Goal: Transaction & Acquisition: Purchase product/service

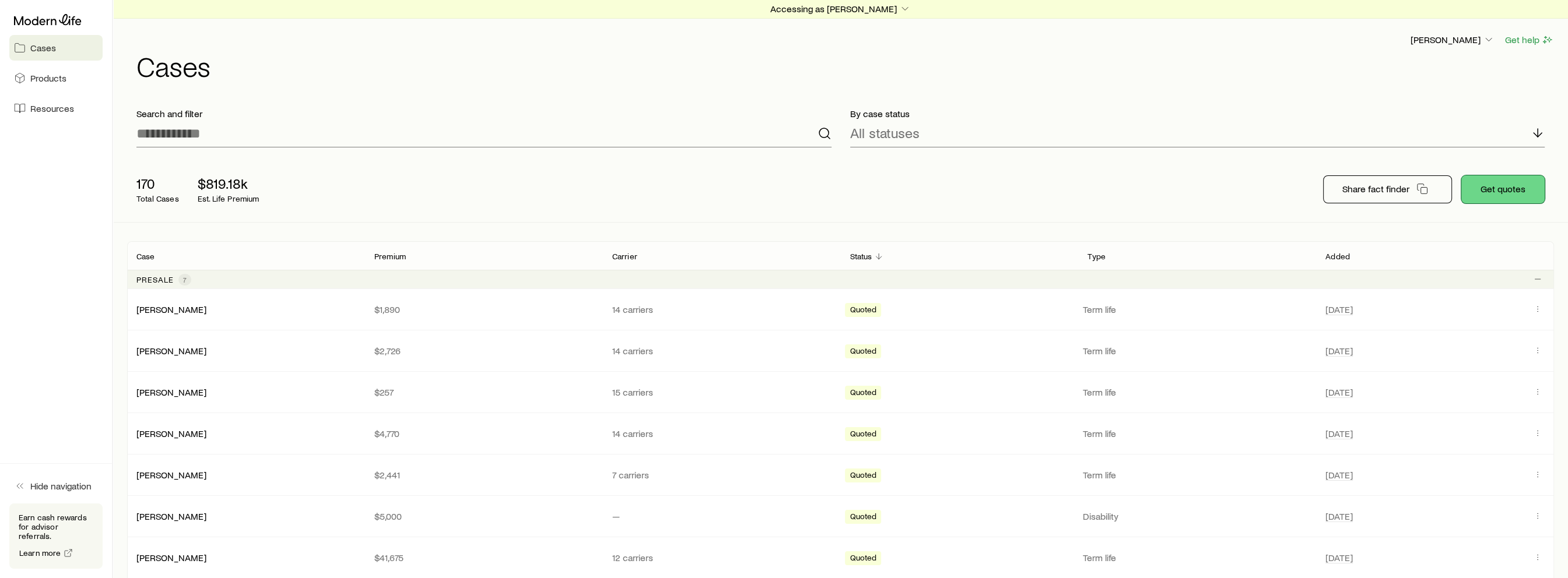
click at [1519, 192] on button "Get quotes" at bounding box center [1503, 189] width 83 height 28
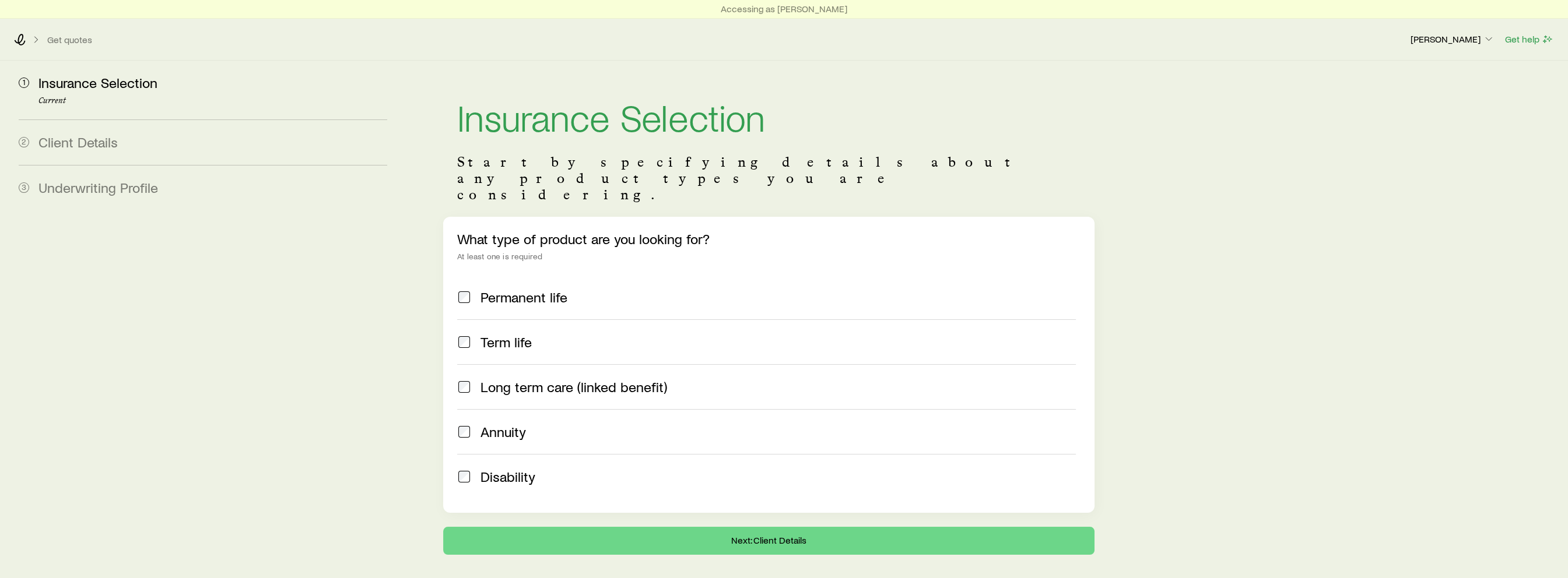
click at [474, 289] on div "Permanent life" at bounding box center [766, 297] width 618 height 16
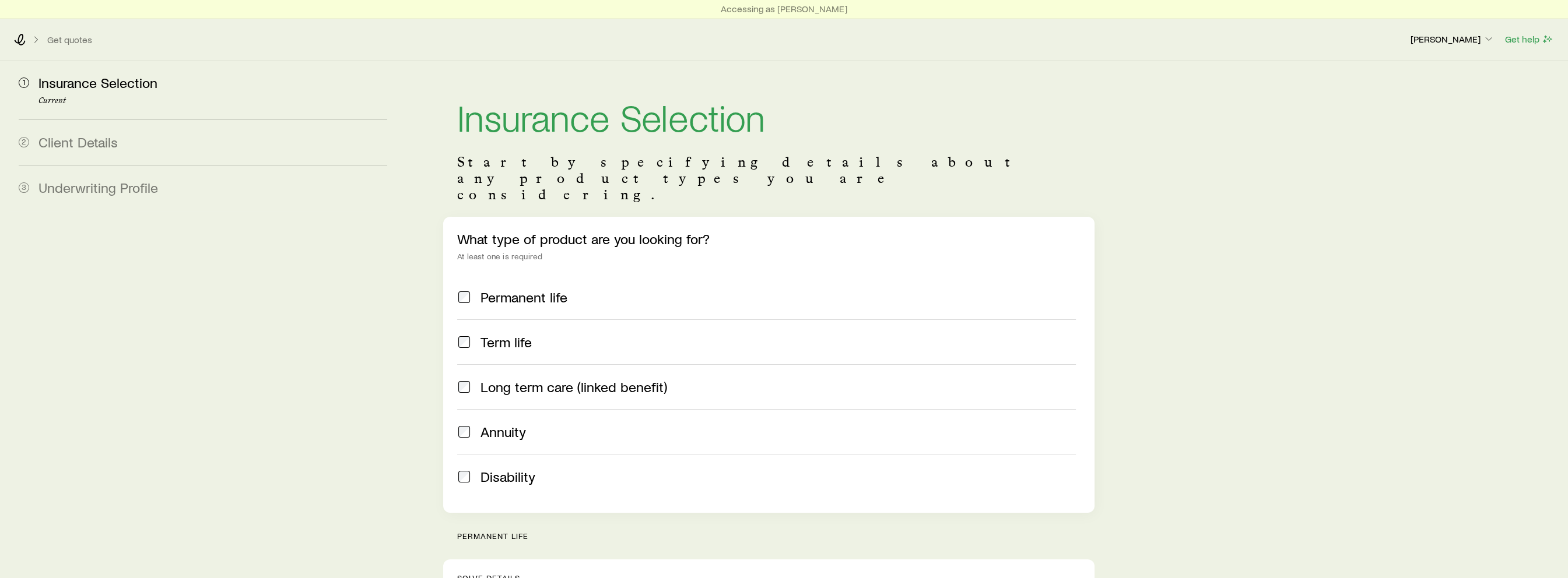
click at [471, 334] on div "Term life" at bounding box center [766, 342] width 618 height 16
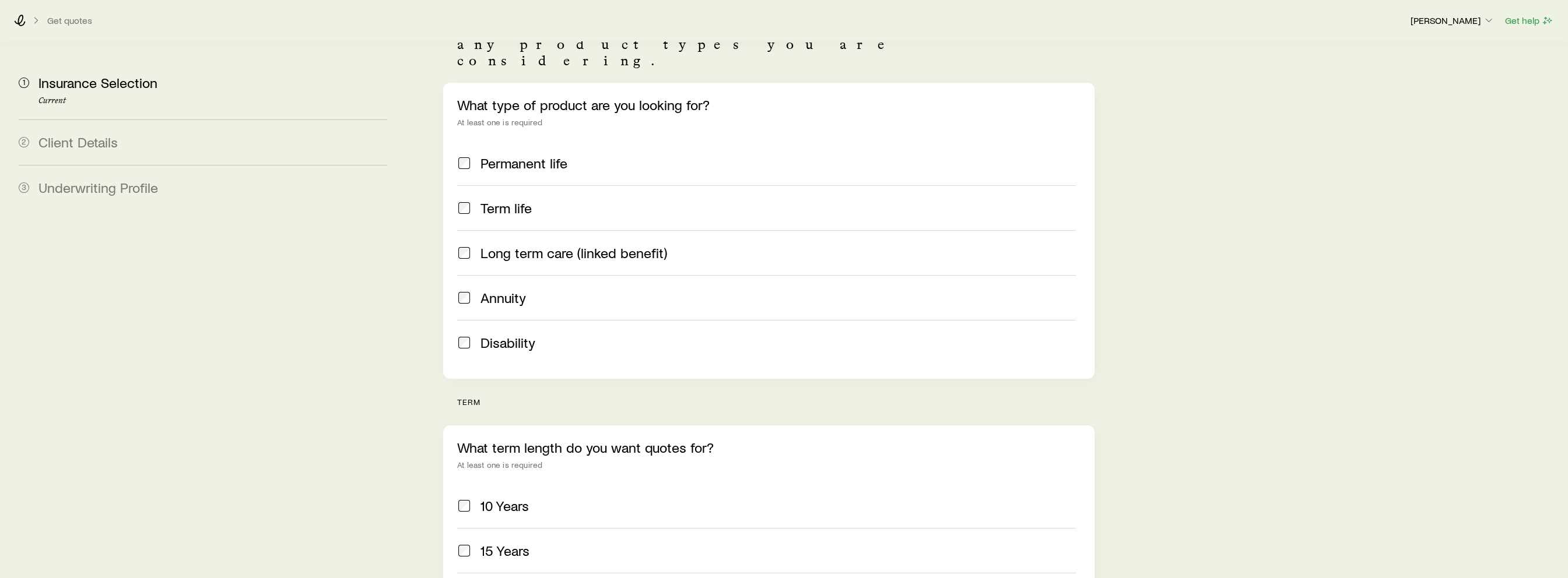
scroll to position [292, 0]
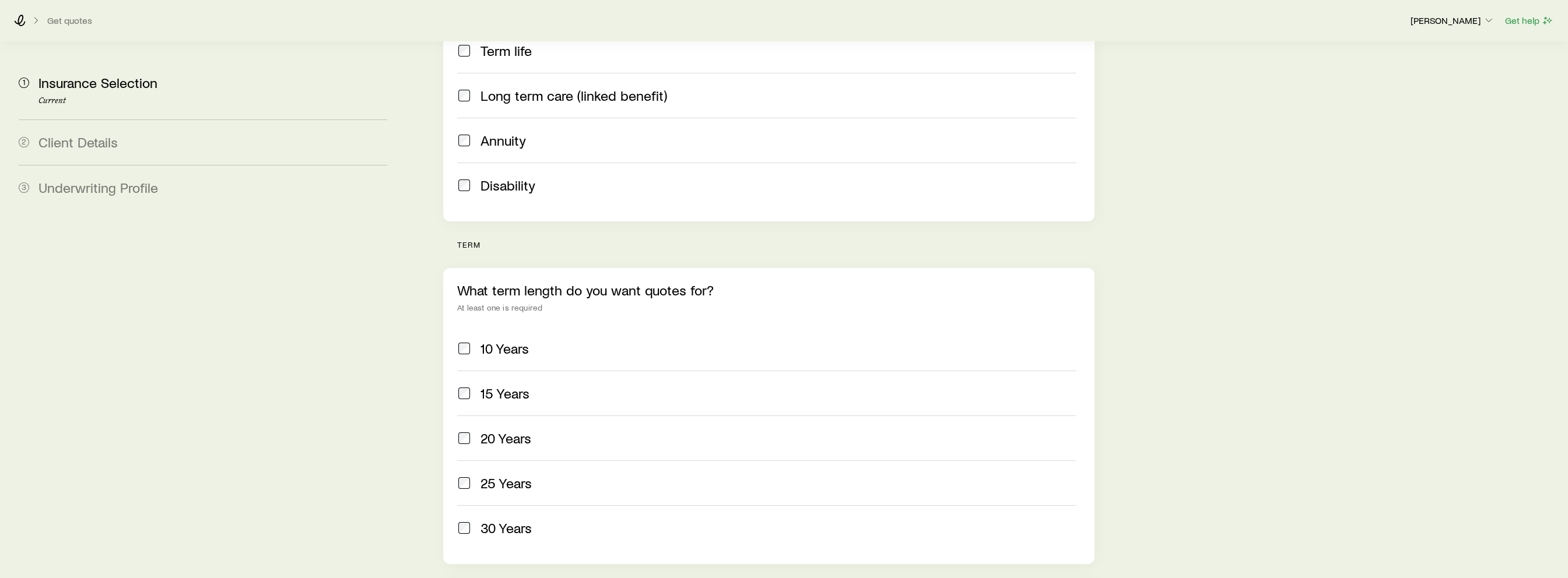
click at [466, 430] on span at bounding box center [464, 438] width 14 height 16
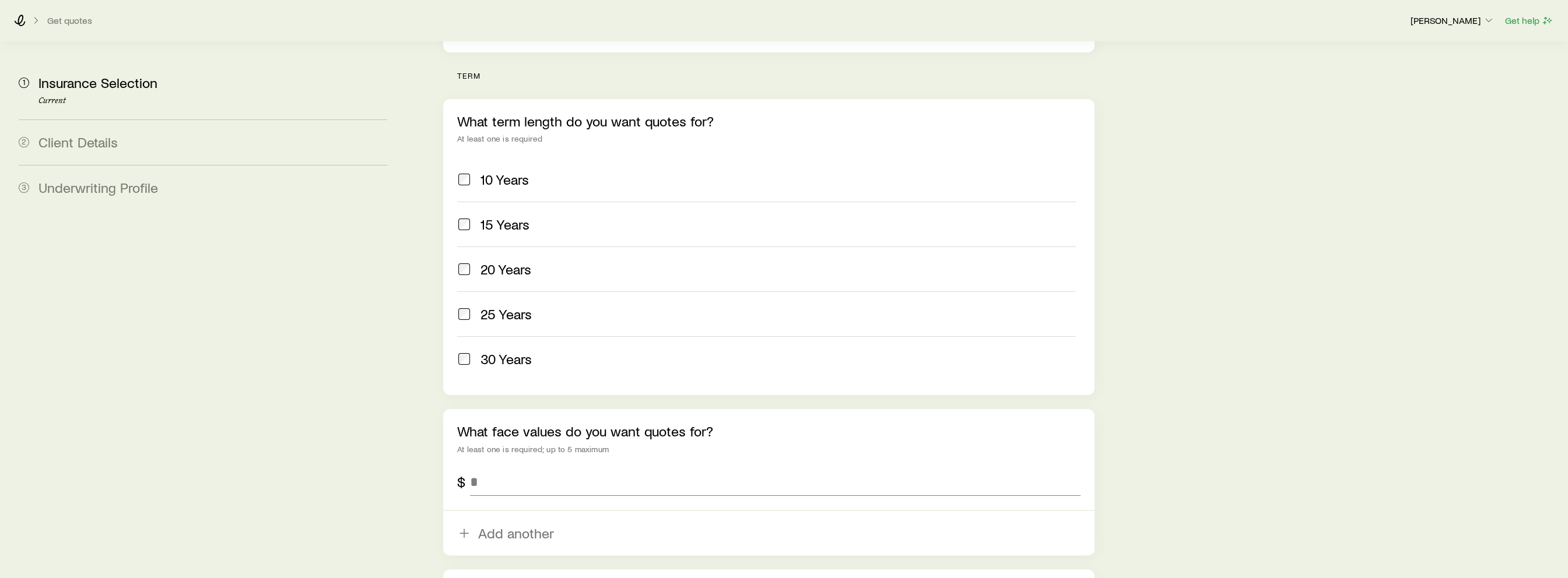
scroll to position [611, 0]
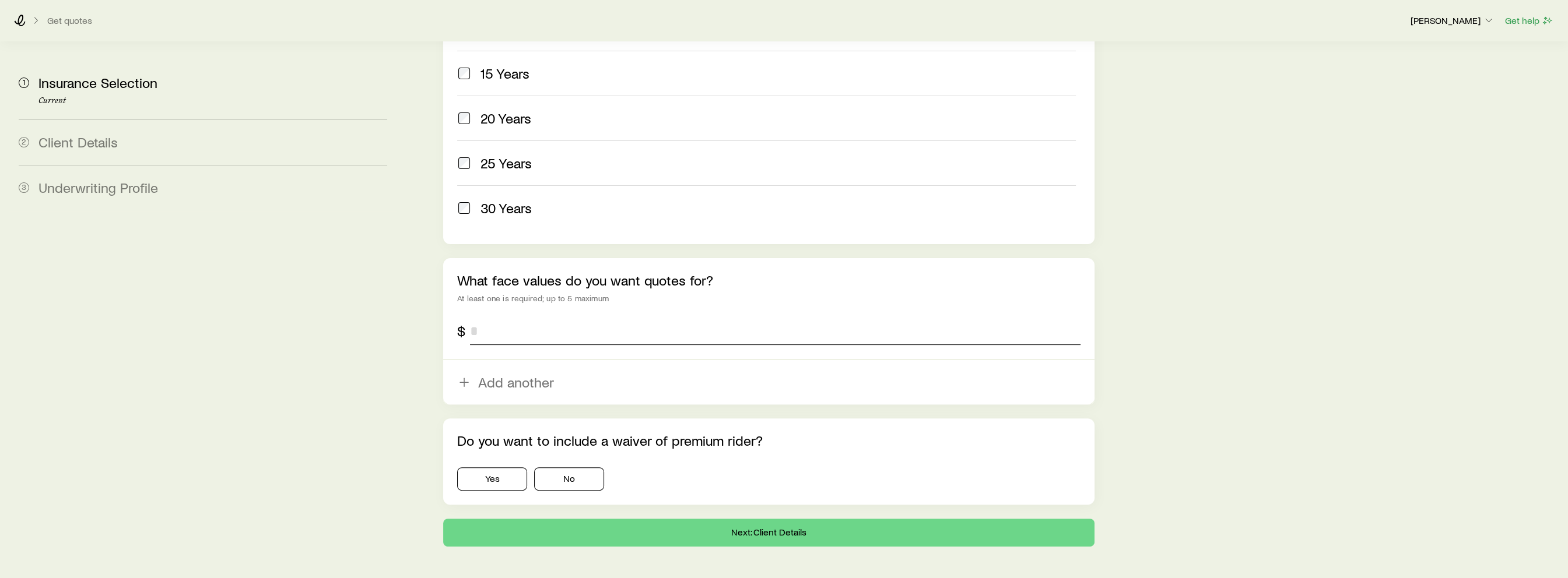
click at [519, 317] on input "tel" at bounding box center [774, 330] width 610 height 28
type input "**********"
click at [557, 467] on button "No" at bounding box center [569, 479] width 70 height 23
click at [584, 519] on button "Next: Client Details" at bounding box center [768, 533] width 651 height 28
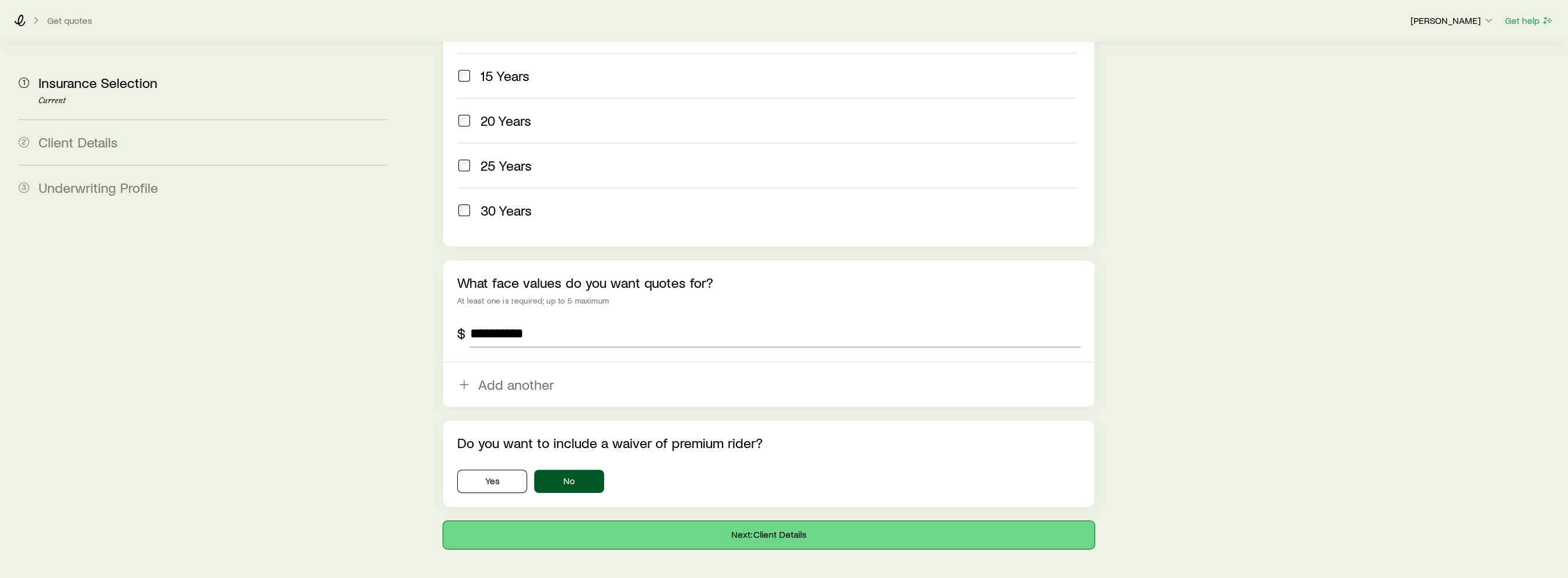
scroll to position [659, 0]
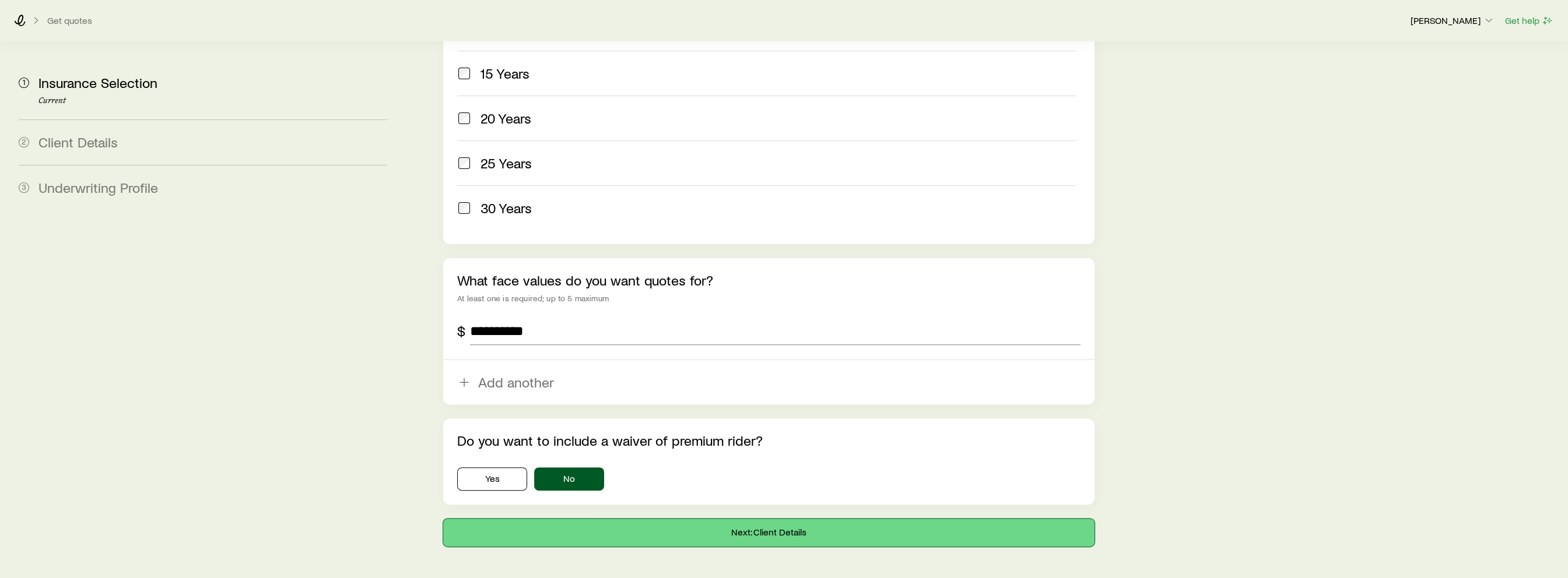
click at [574, 519] on button "Next: Client Details" at bounding box center [768, 533] width 651 height 28
click at [631, 519] on button "Next: Client Details" at bounding box center [768, 533] width 651 height 28
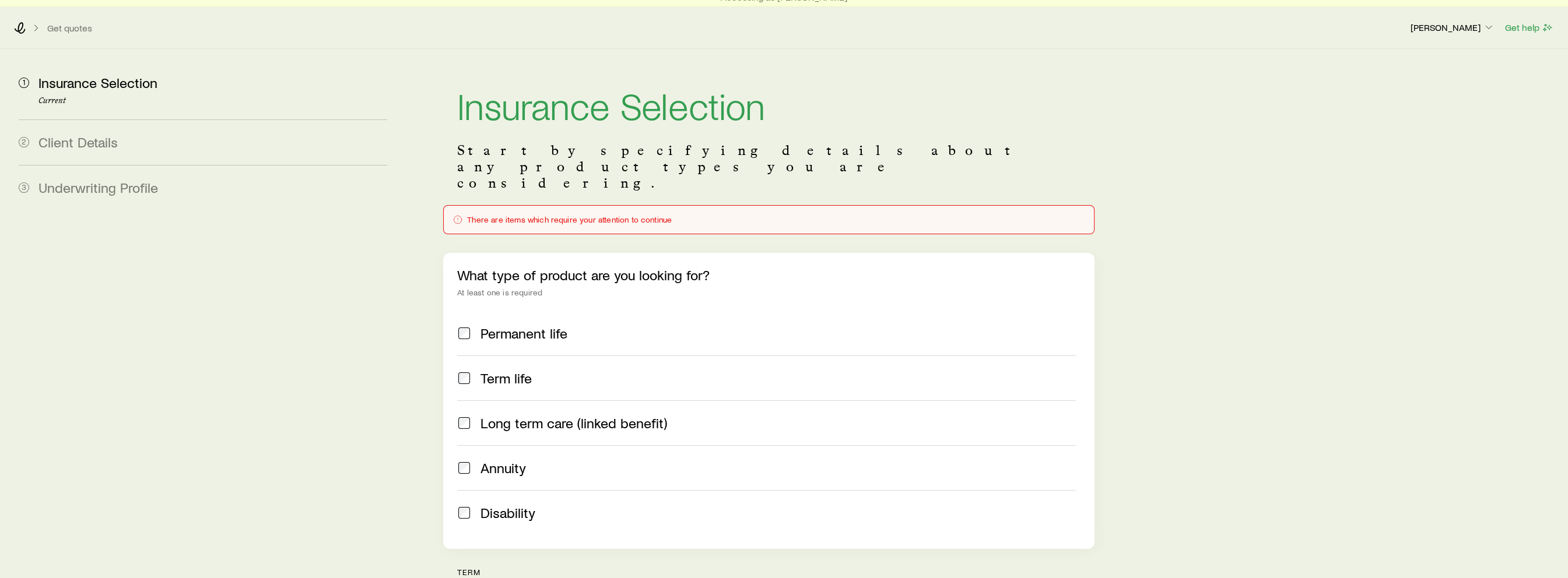
scroll to position [0, 0]
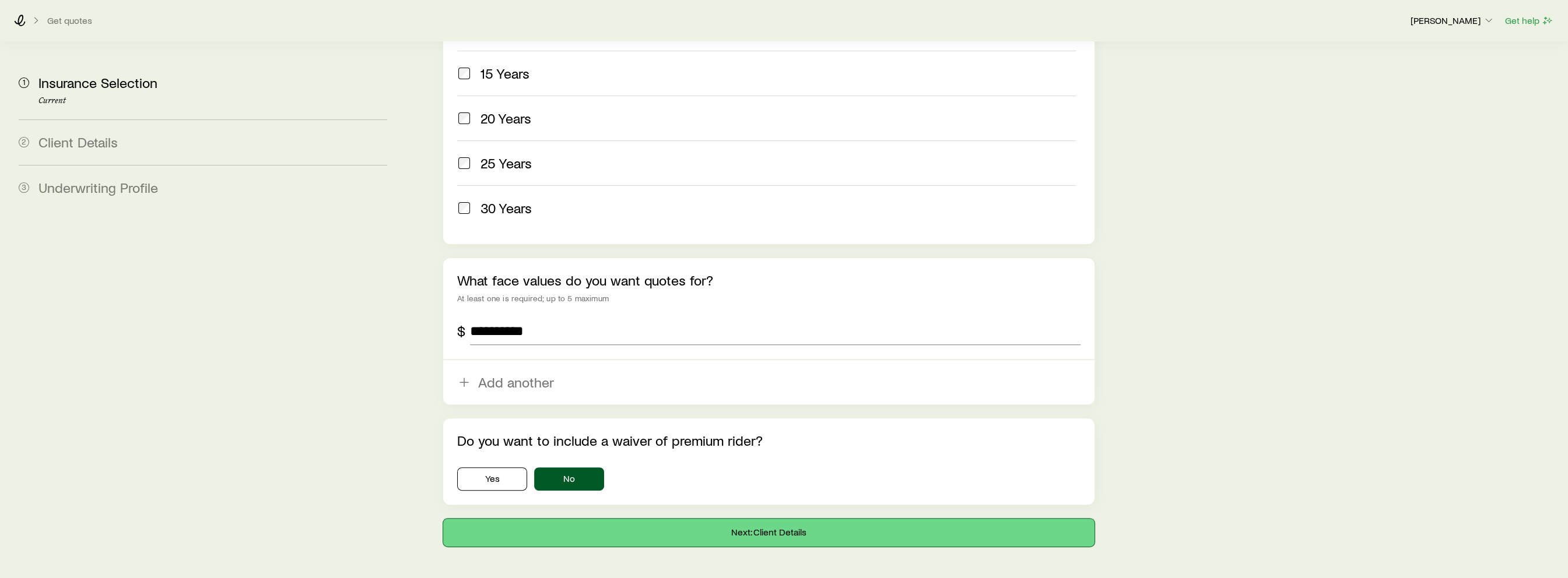
click at [619, 519] on button "Next: Client Details" at bounding box center [768, 533] width 651 height 28
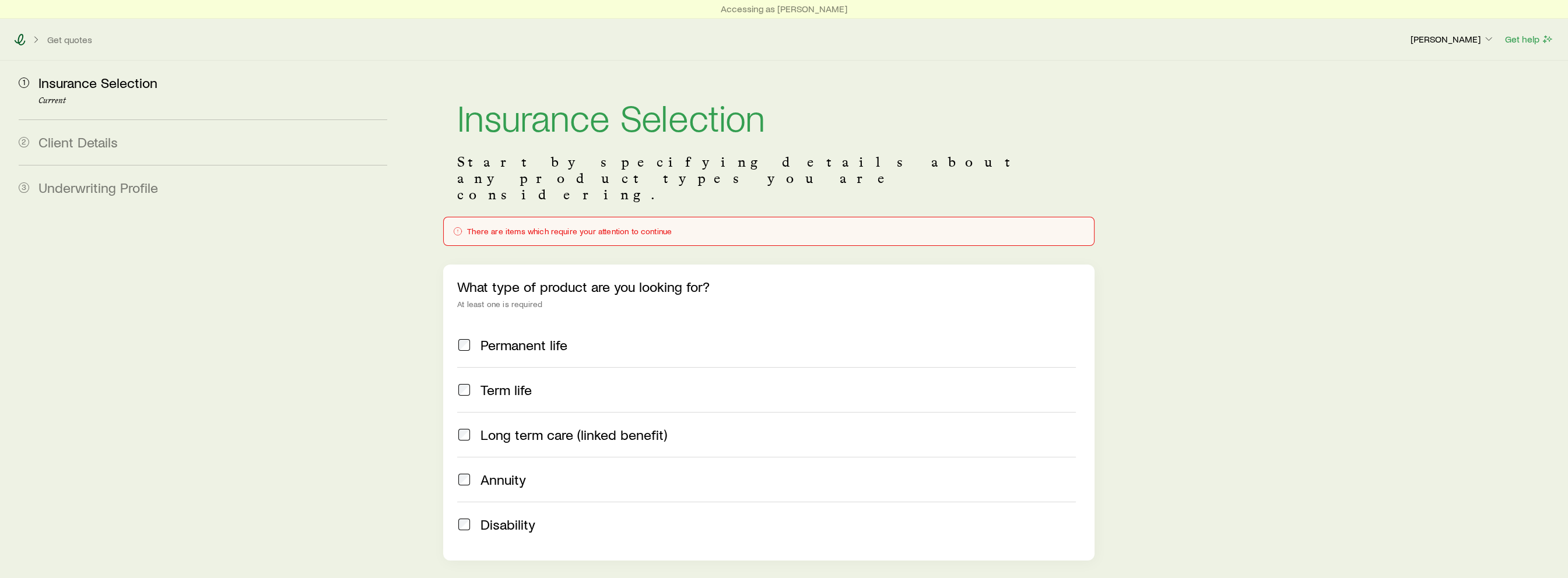
click at [24, 43] on icon at bounding box center [20, 39] width 11 height 12
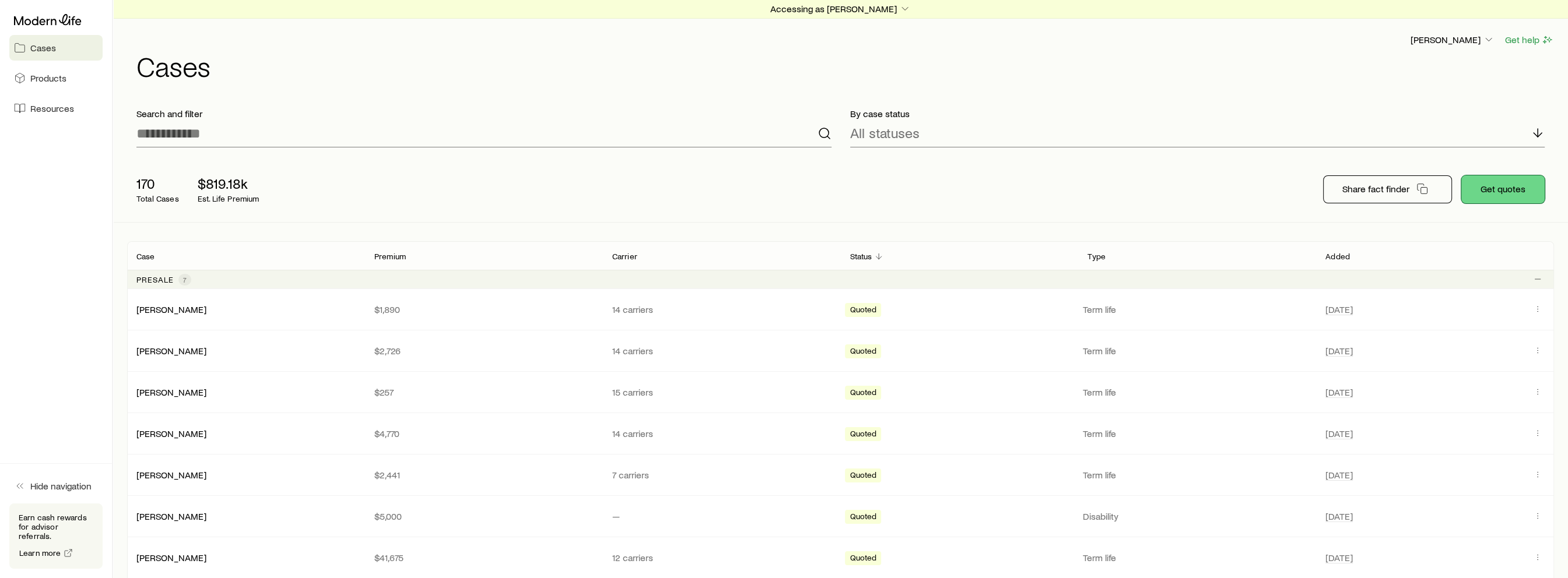
click at [1510, 191] on button "Get quotes" at bounding box center [1503, 189] width 83 height 28
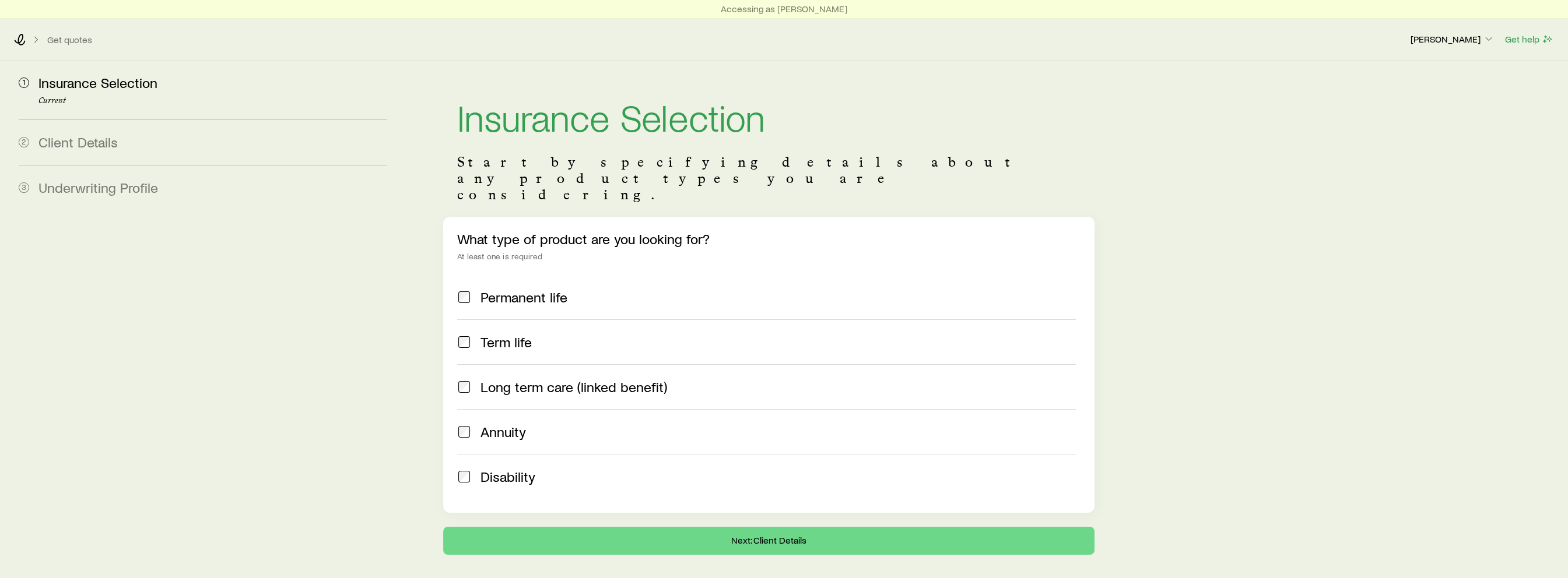
click at [470, 334] on span at bounding box center [464, 342] width 14 height 16
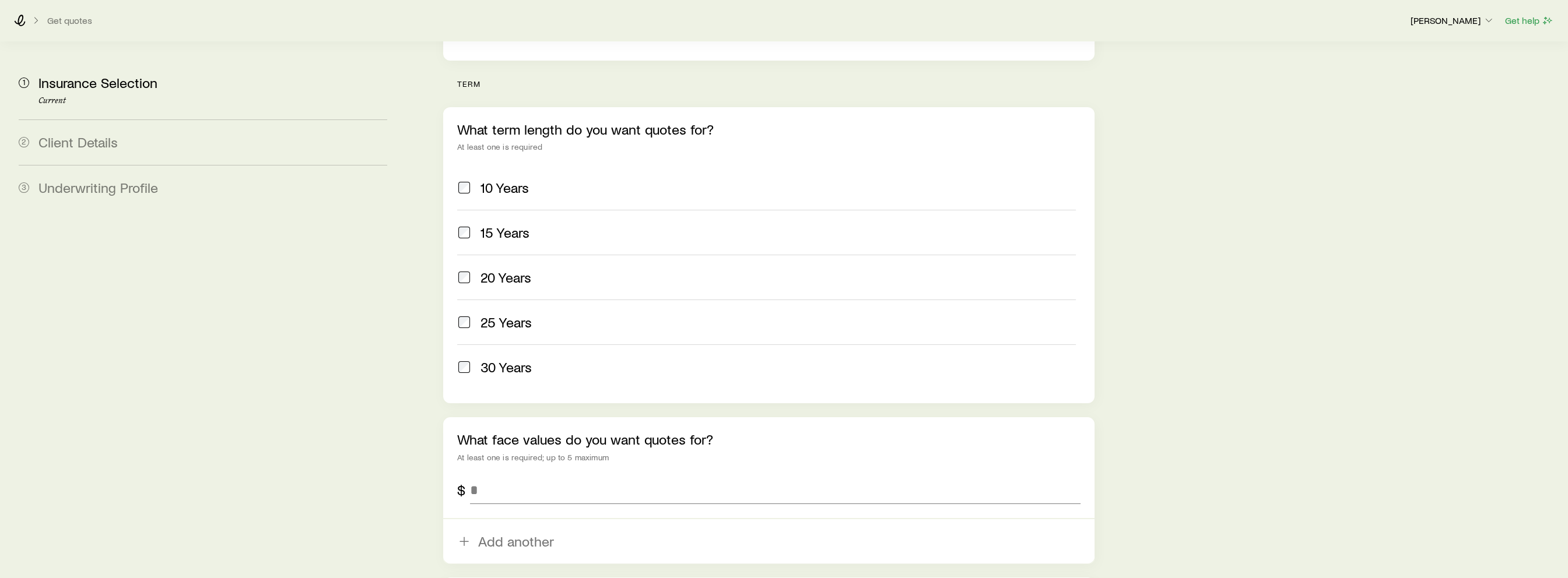
scroll to position [611, 0]
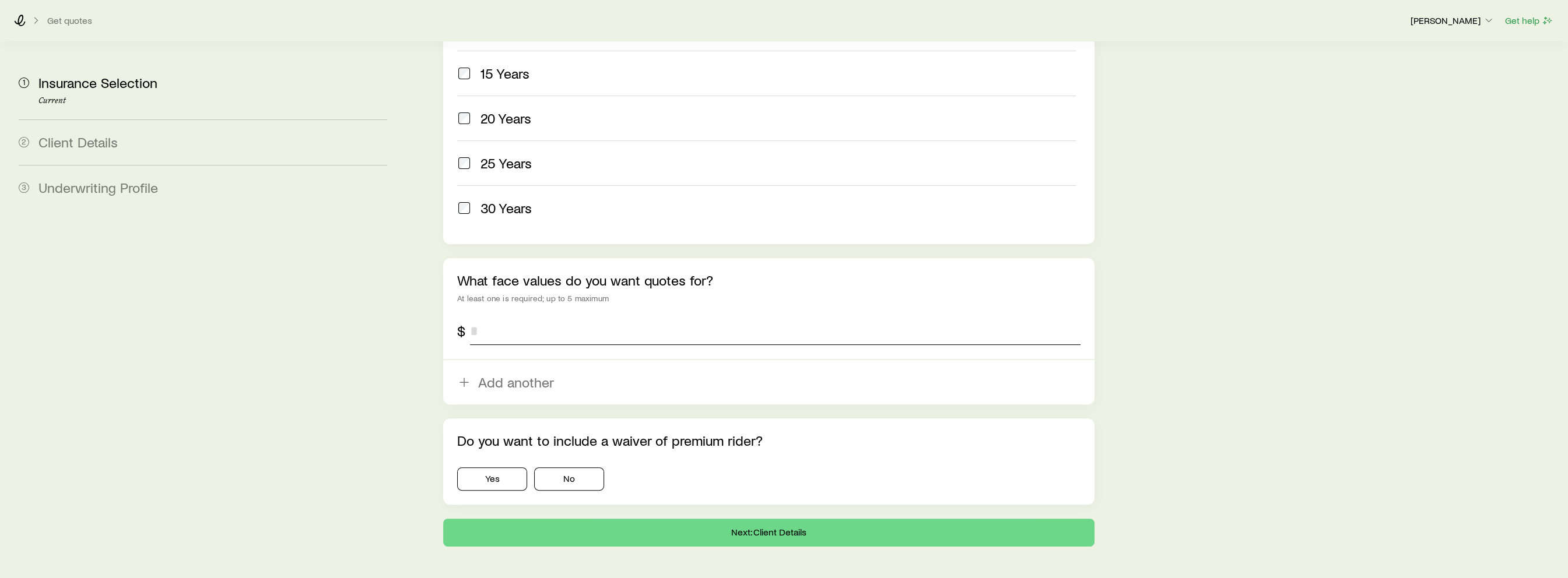
click at [531, 317] on input "tel" at bounding box center [774, 330] width 610 height 28
type input "**********"
click at [570, 467] on button "No" at bounding box center [569, 479] width 70 height 23
click at [595, 519] on button "Next: Client Details" at bounding box center [768, 533] width 651 height 28
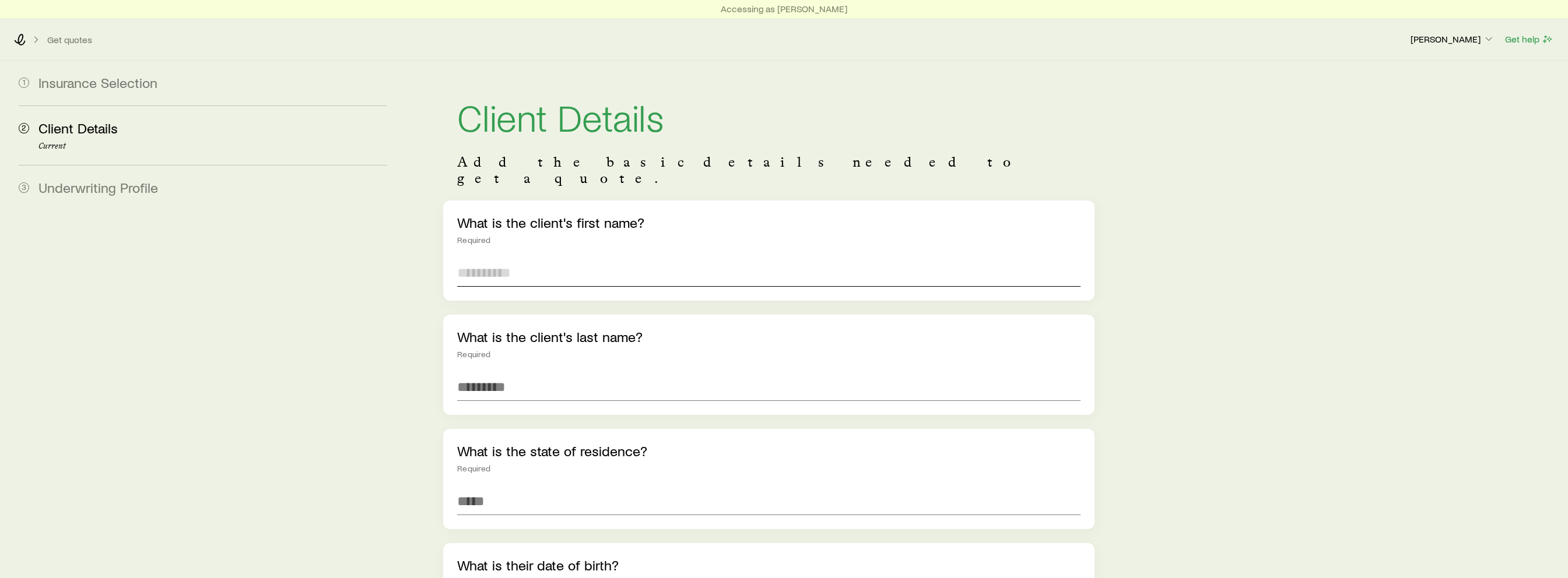
click at [591, 258] on input "text" at bounding box center [768, 272] width 622 height 28
type input "******"
type input "*****"
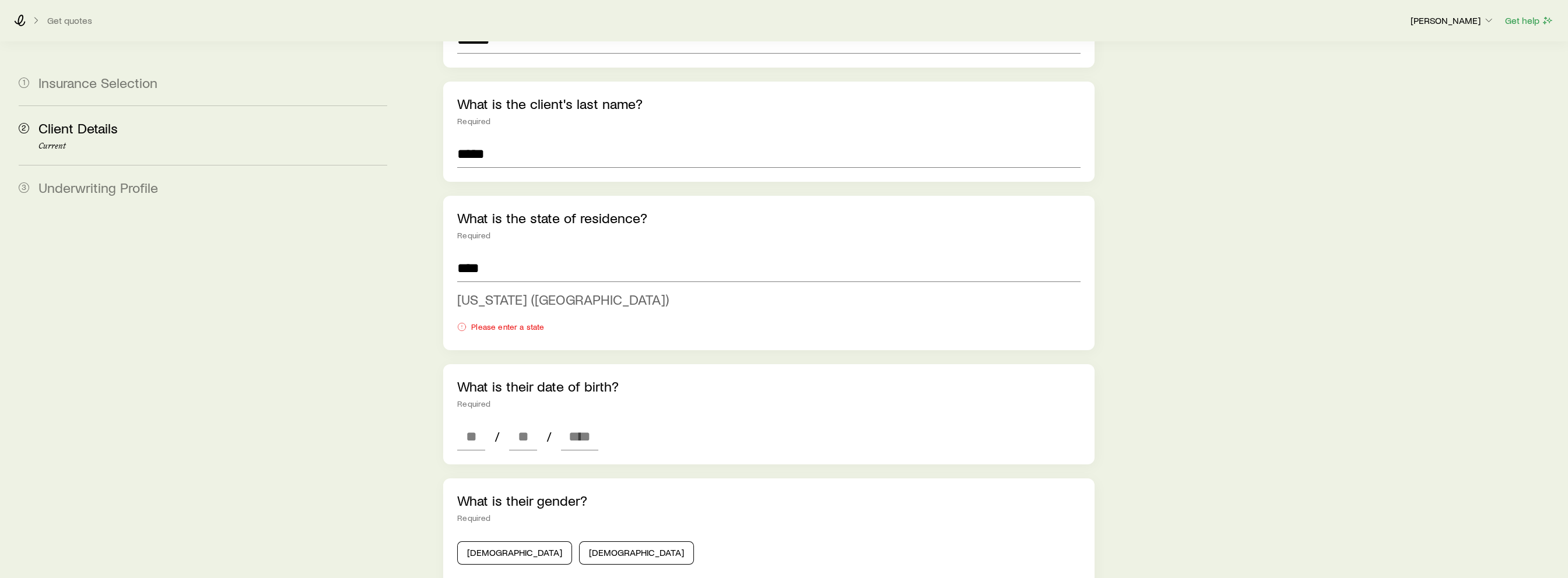
click at [464, 291] on span "[US_STATE] ([GEOGRAPHIC_DATA])" at bounding box center [563, 299] width 212 height 17
type input "**********"
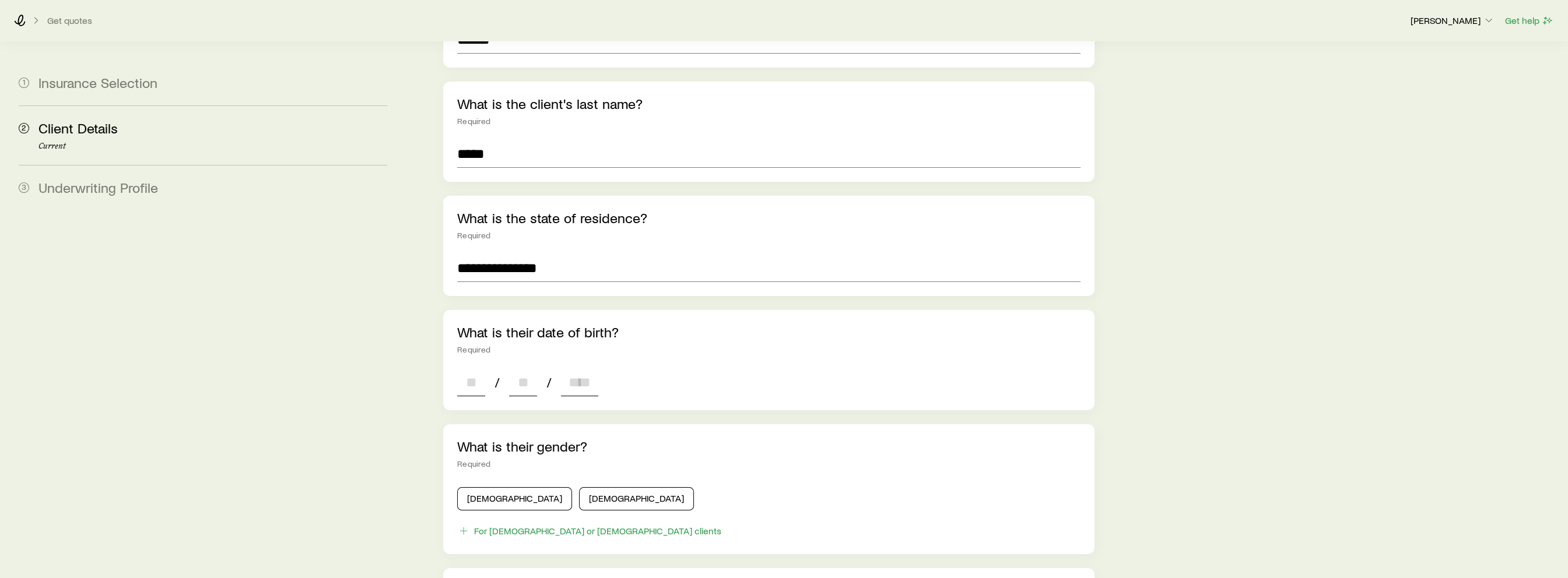
click at [481, 368] on input at bounding box center [471, 382] width 28 height 28
type input "**"
type input "****"
type input "*"
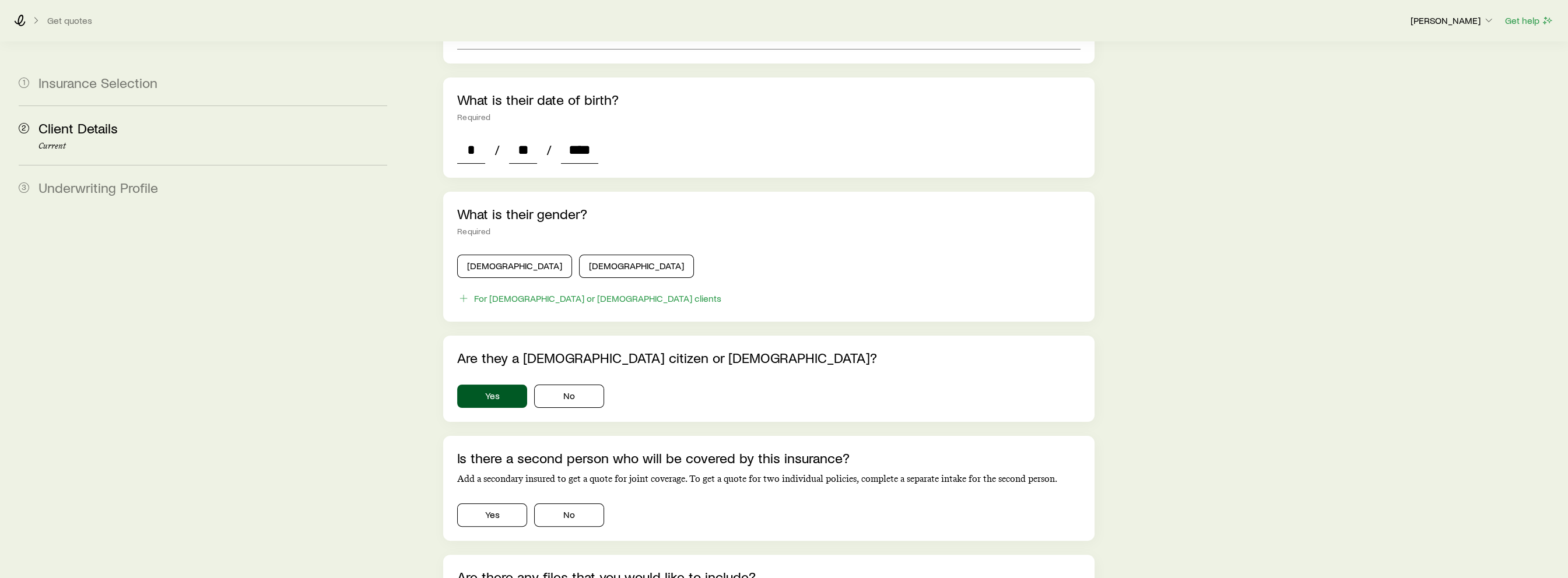
scroll to position [466, 0]
type input "****"
click at [501, 254] on button "[DEMOGRAPHIC_DATA]" at bounding box center [515, 266] width 115 height 23
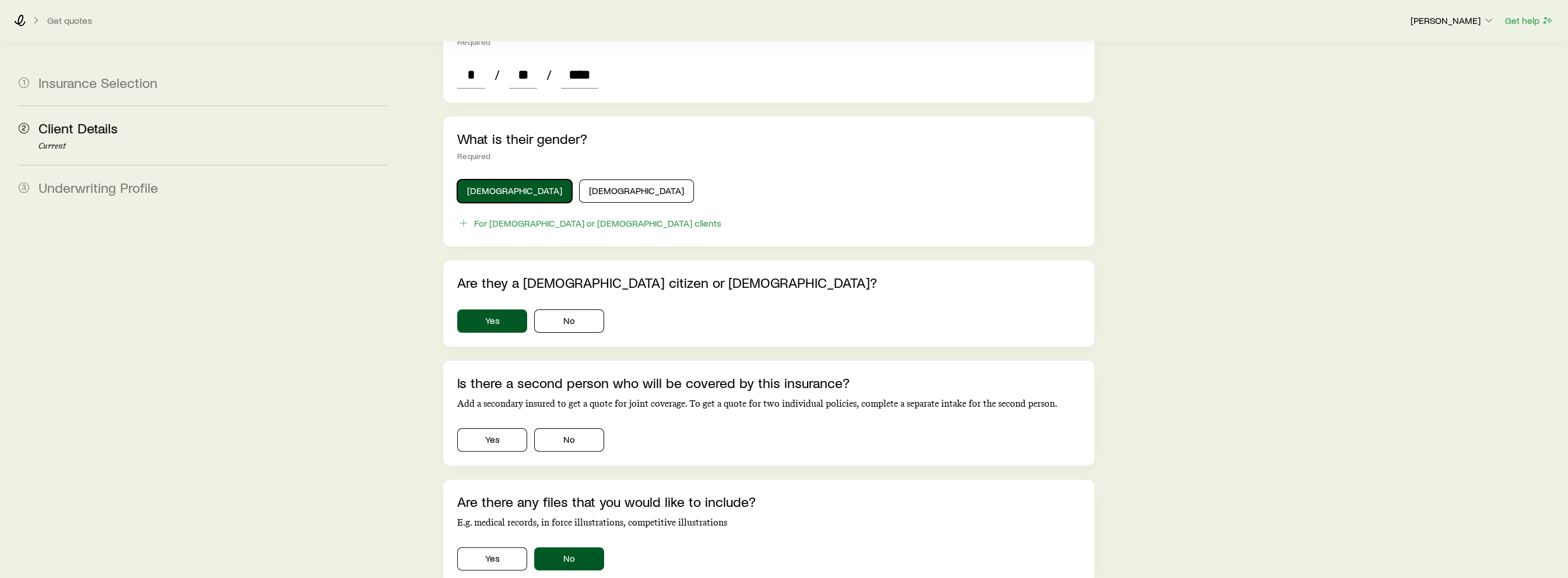
scroll to position [638, 0]
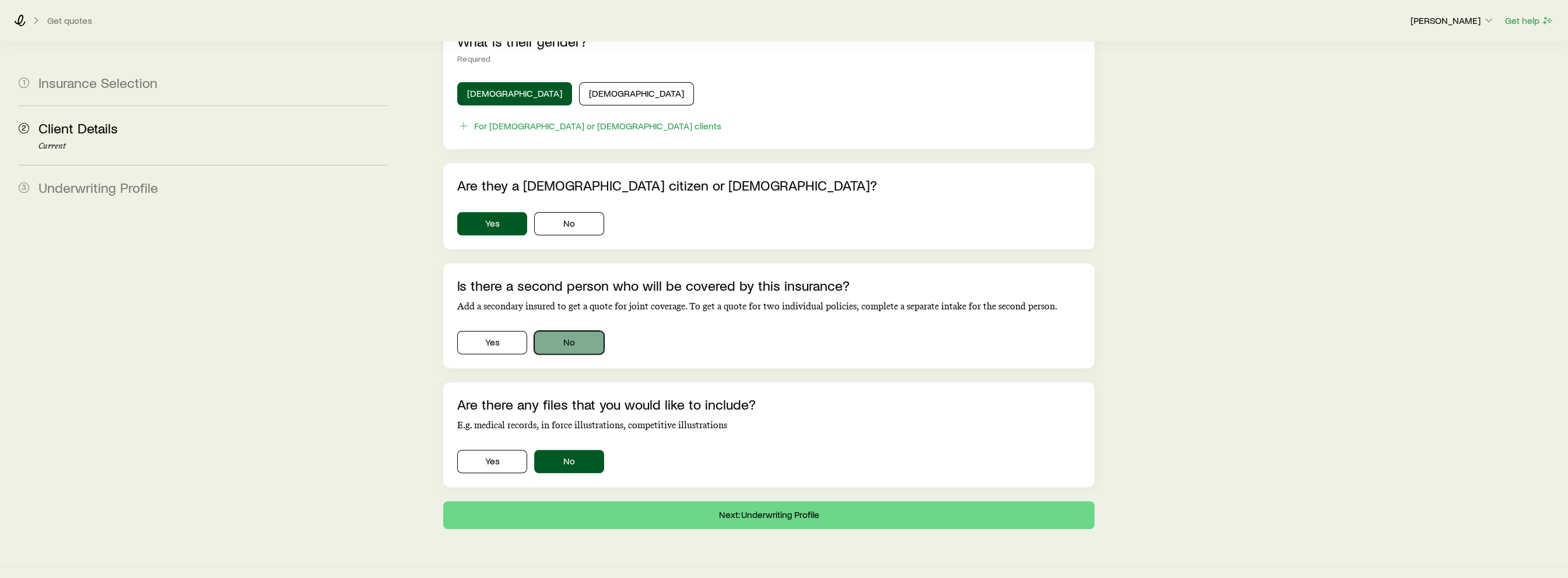
click at [555, 331] on button "No" at bounding box center [569, 343] width 70 height 23
click at [610, 503] on button "Next: Underwriting Profile" at bounding box center [768, 515] width 651 height 28
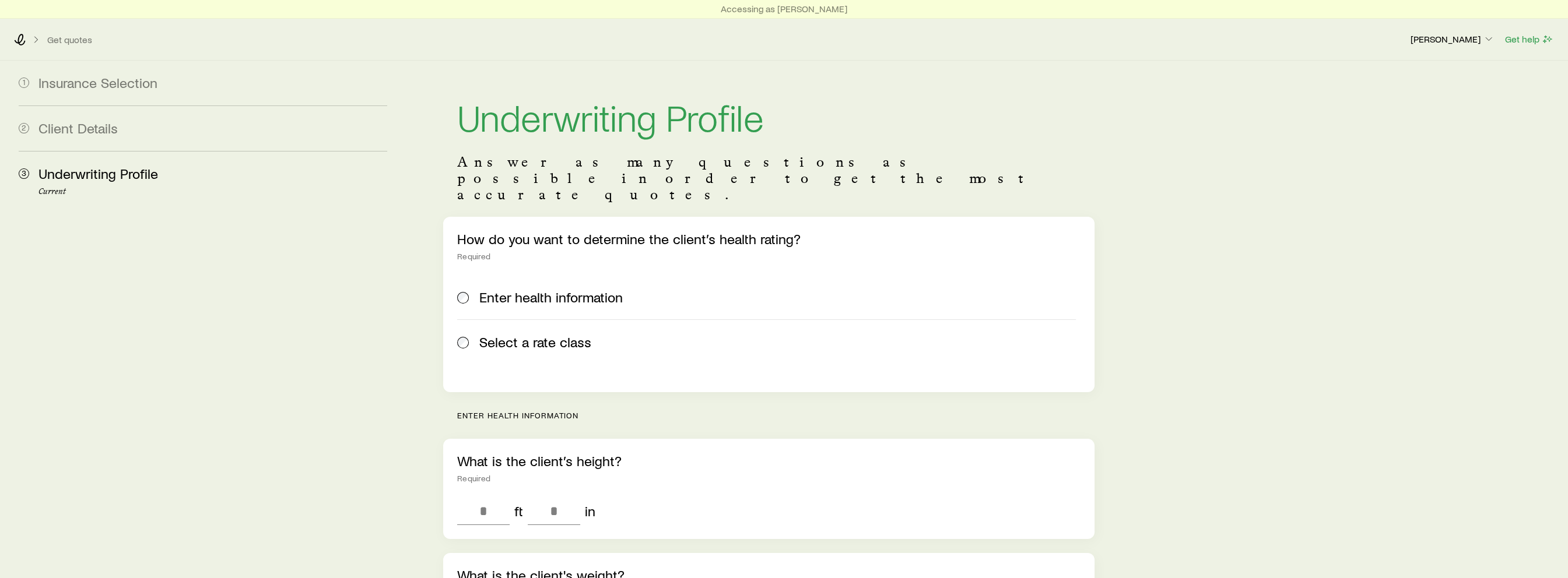
click at [490, 320] on label "Select a rate class" at bounding box center [766, 342] width 618 height 45
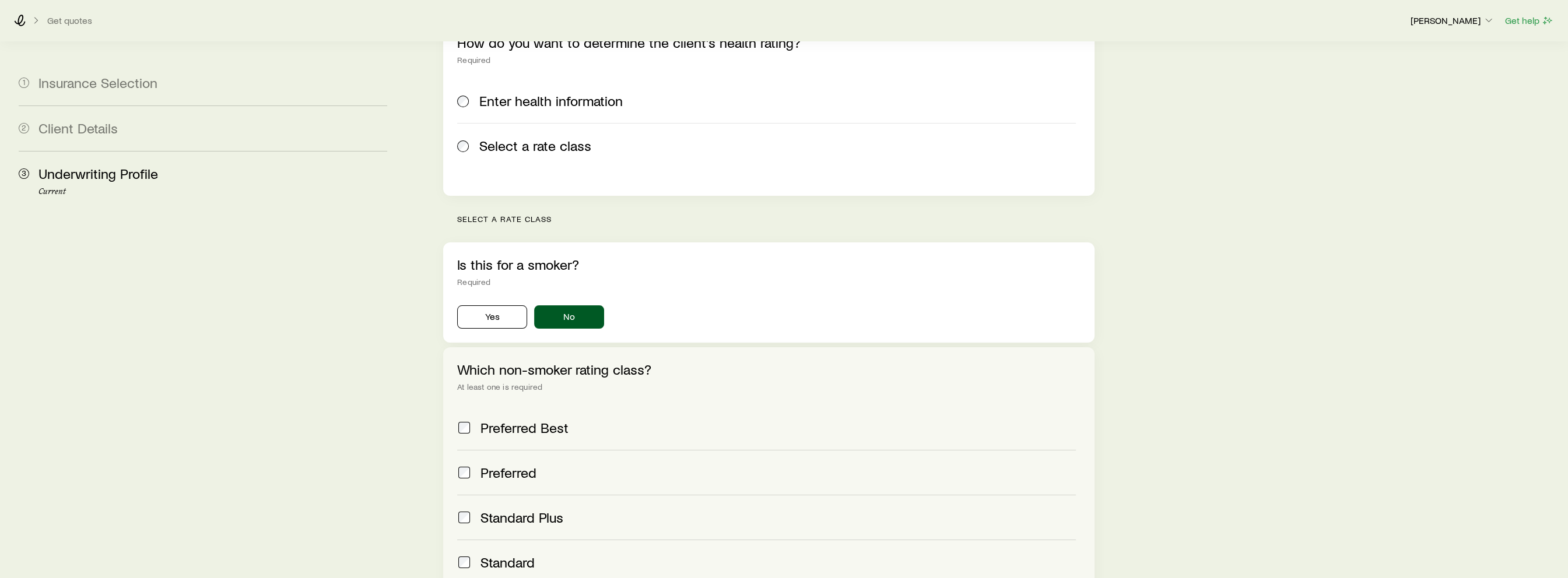
scroll to position [323, 0]
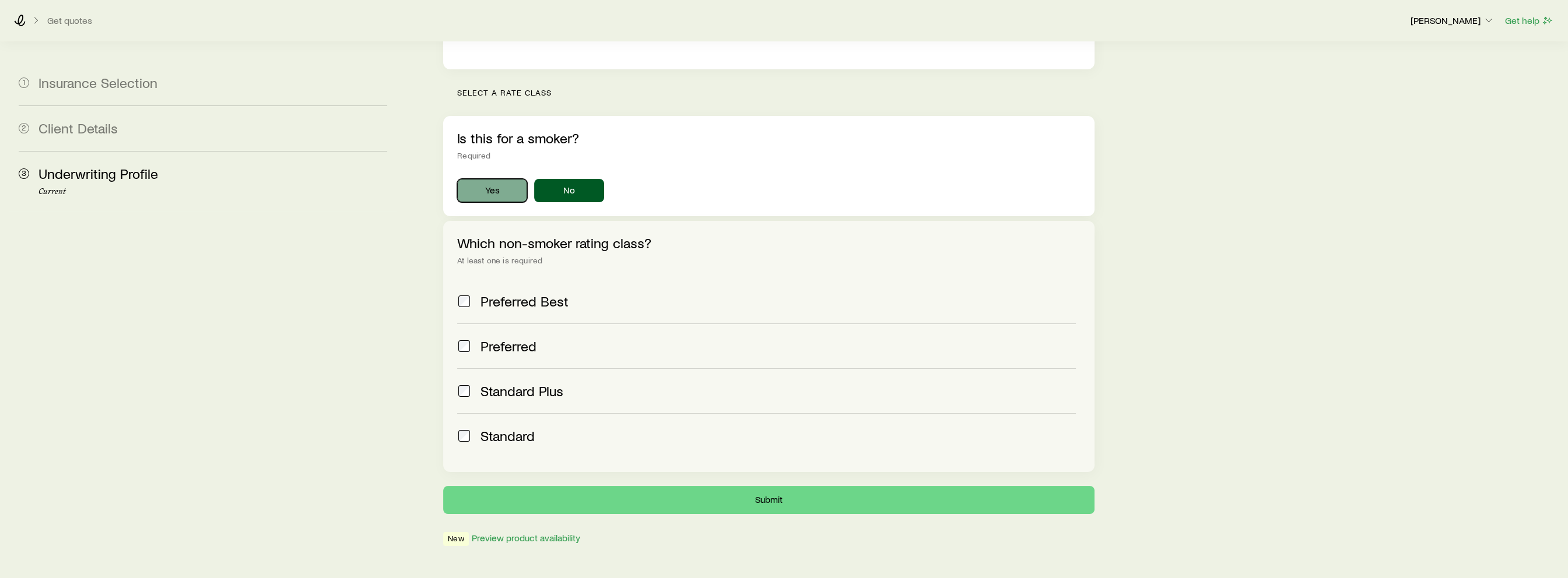
click at [504, 179] on button "Yes" at bounding box center [492, 191] width 70 height 23
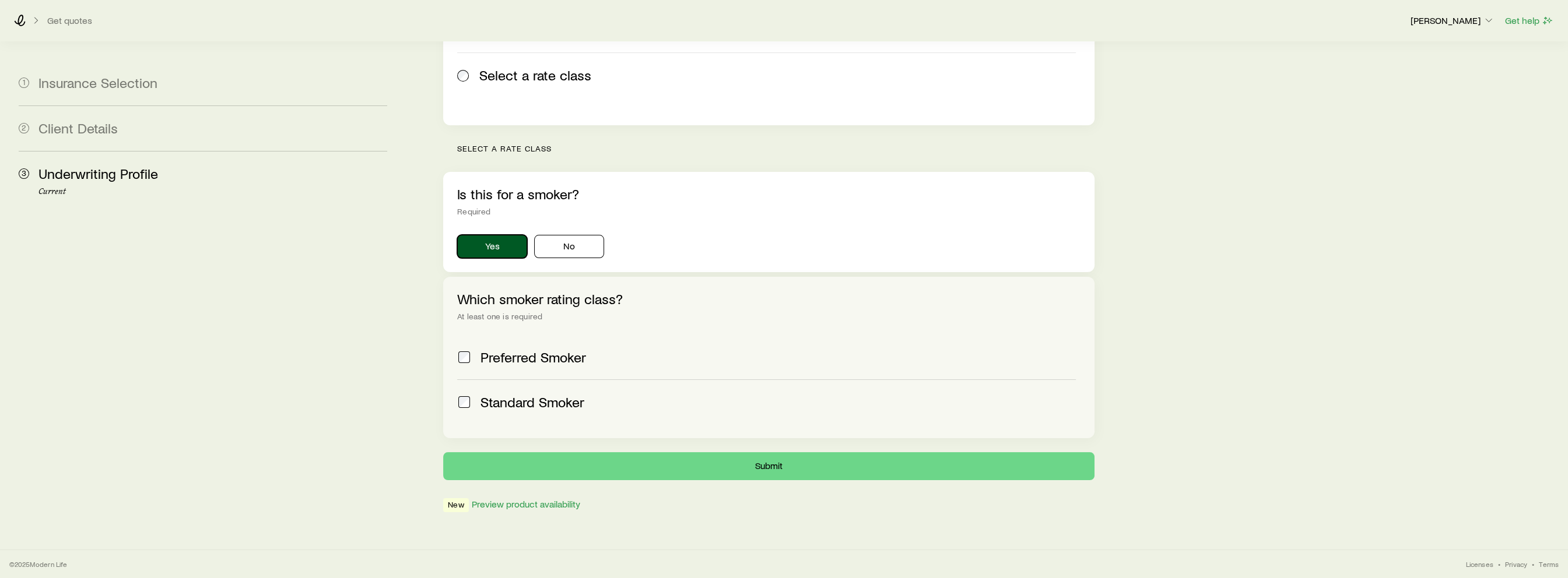
scroll to position [233, 0]
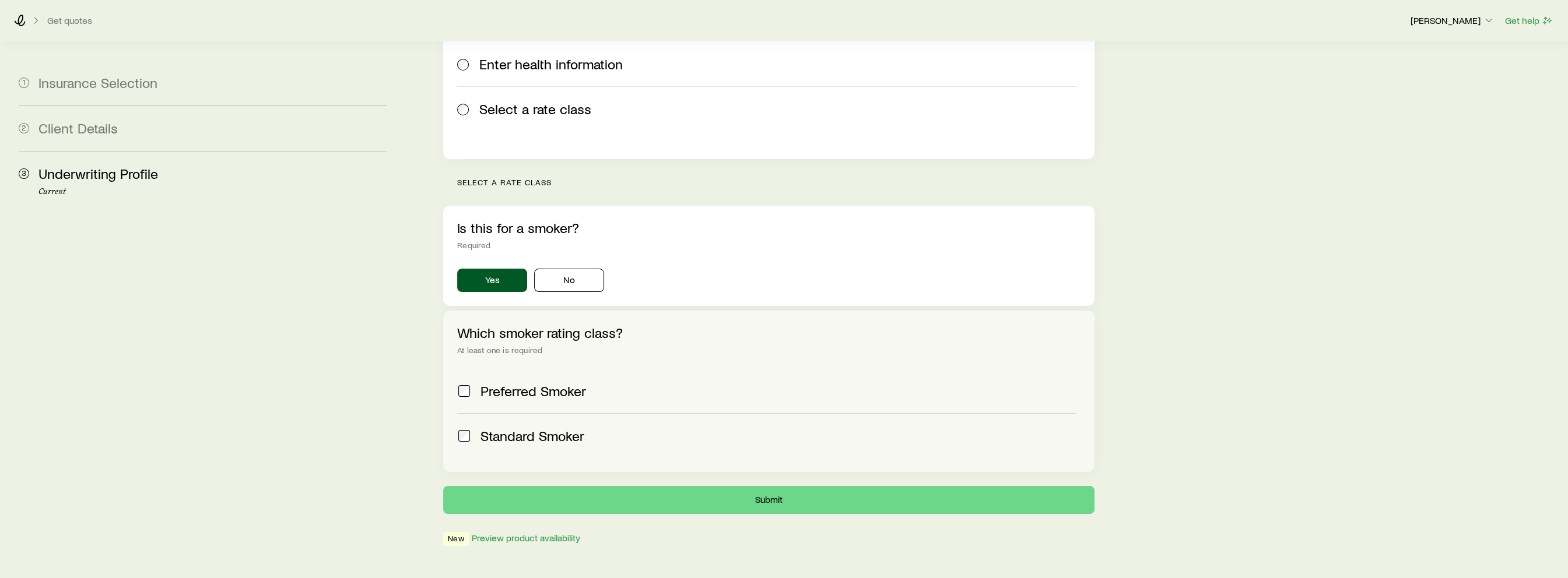
click at [471, 383] on div "Preferred Smoker" at bounding box center [766, 391] width 618 height 16
click at [560, 486] on button "Submit" at bounding box center [768, 499] width 651 height 28
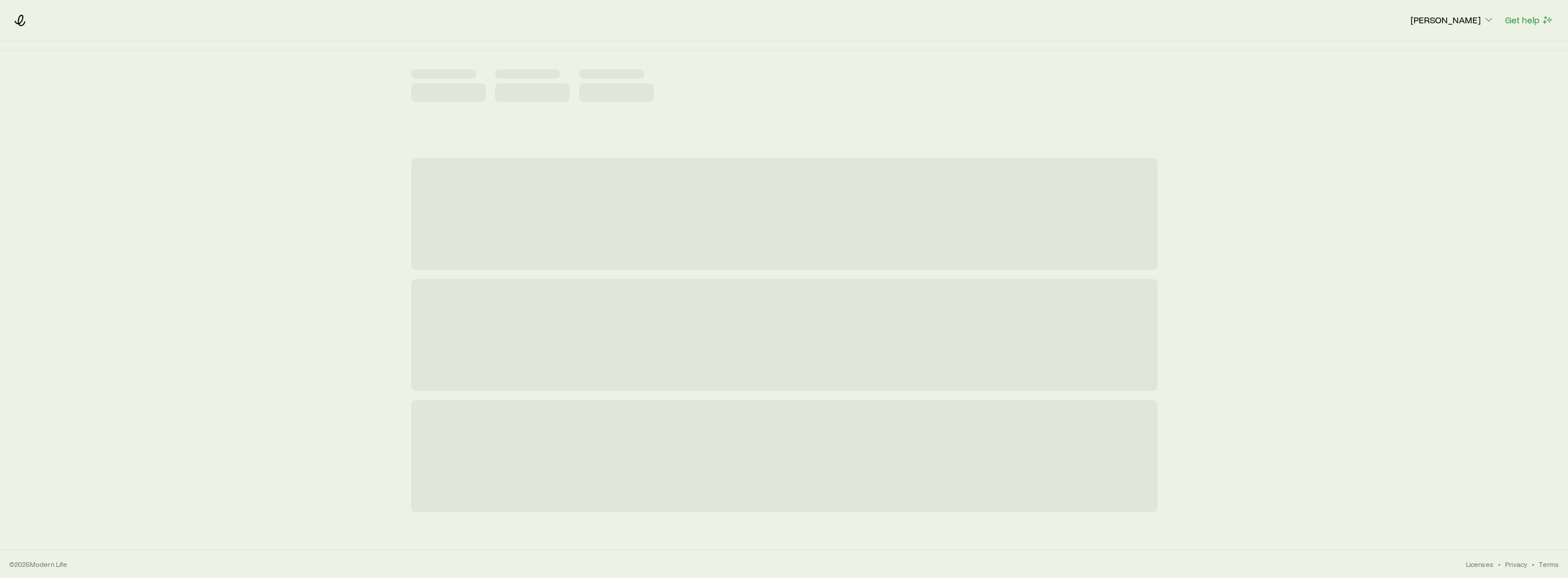
scroll to position [0, 0]
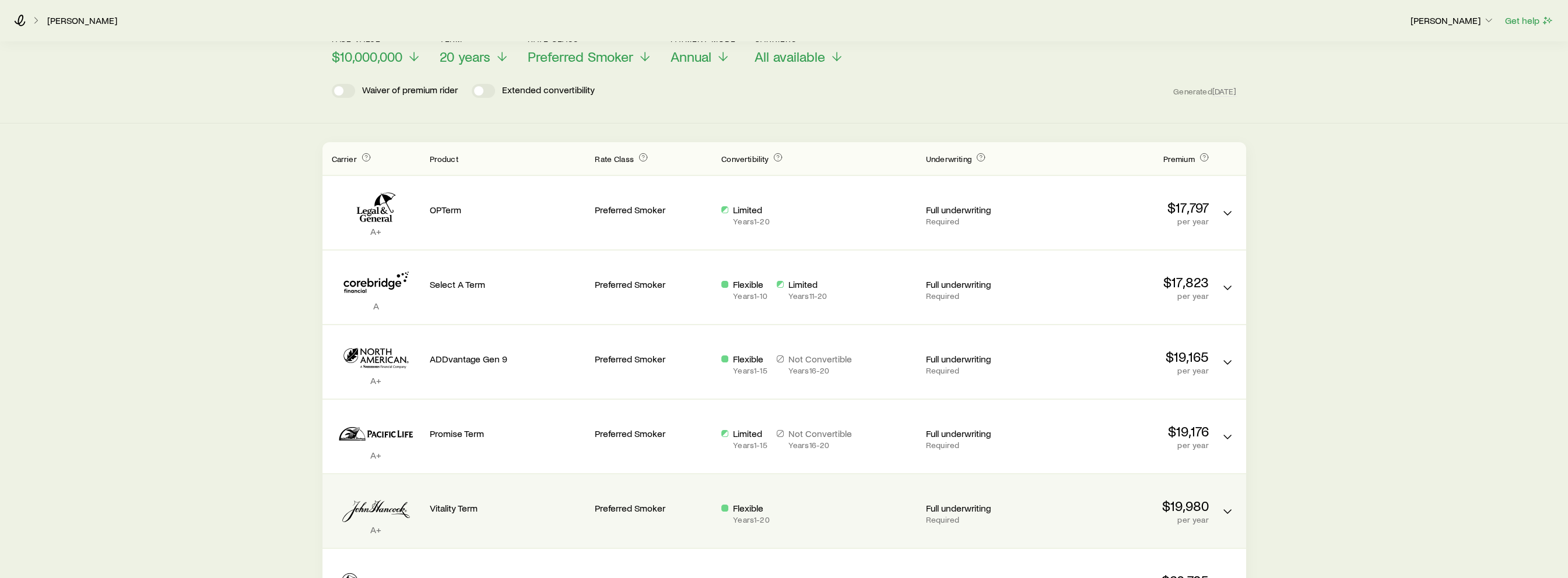
scroll to position [233, 0]
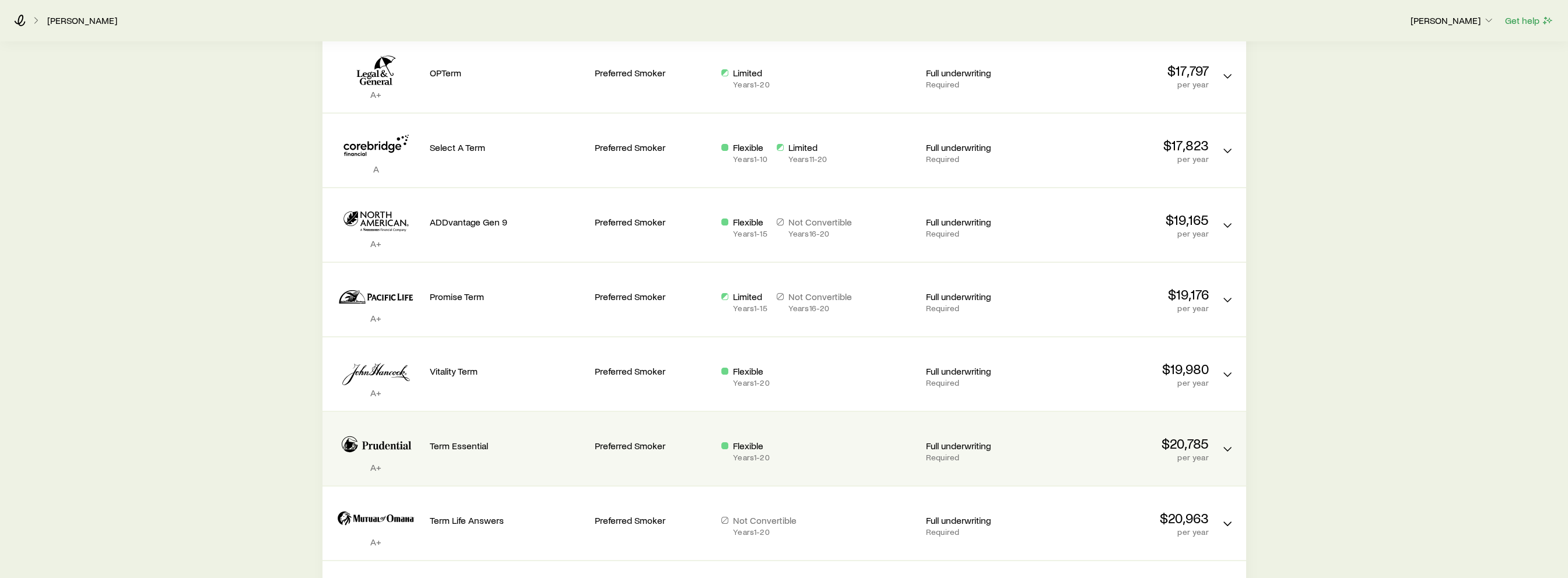
click at [1108, 450] on p "$20,785" at bounding box center [1131, 444] width 156 height 16
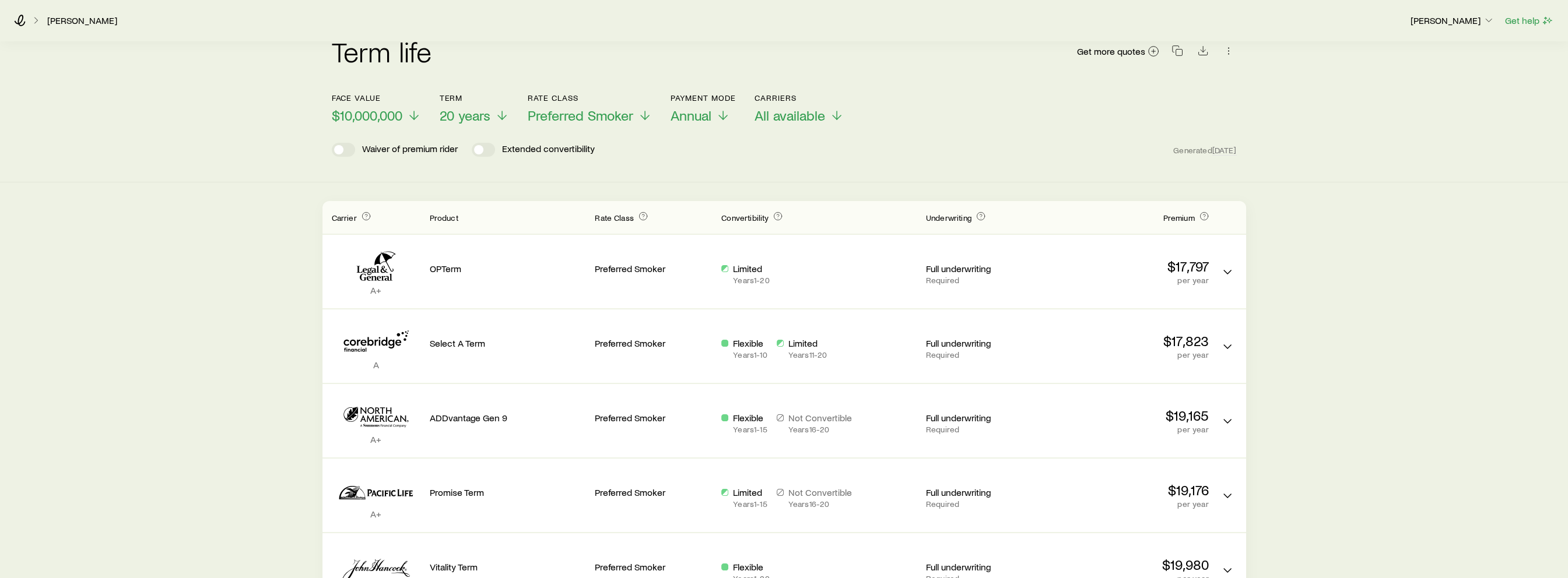
scroll to position [0, 0]
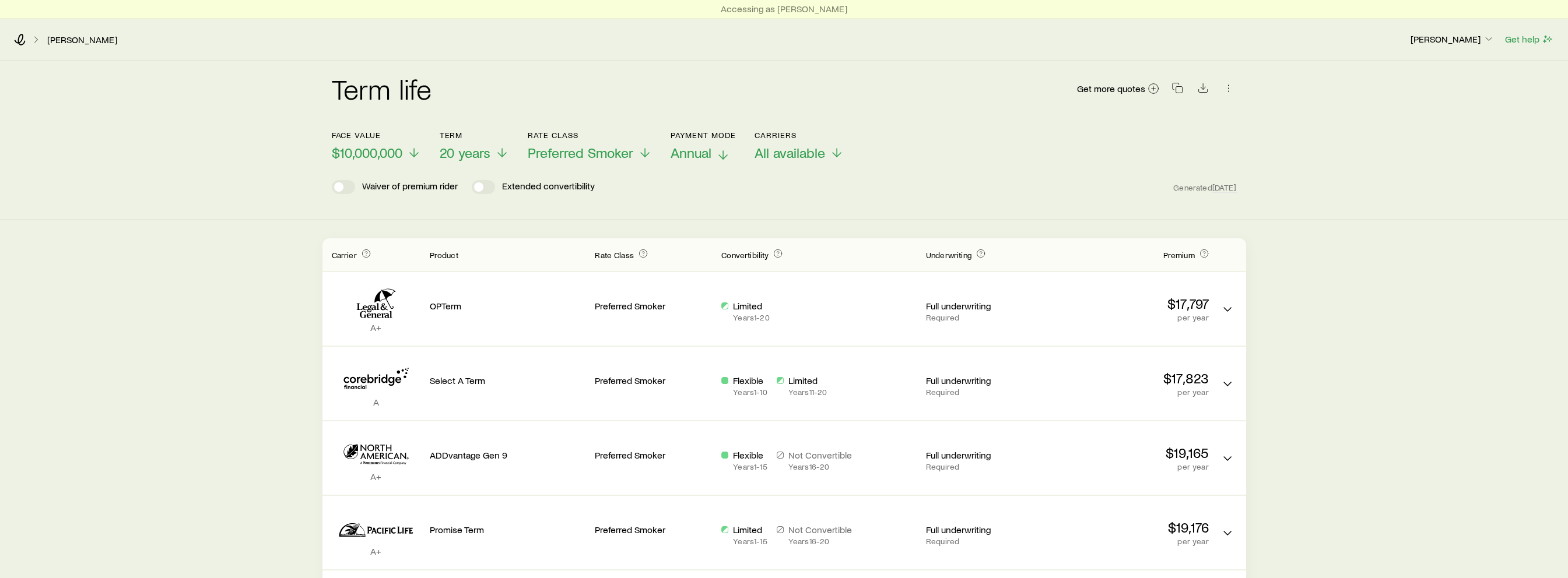
click at [706, 149] on span "Annual" at bounding box center [691, 153] width 41 height 16
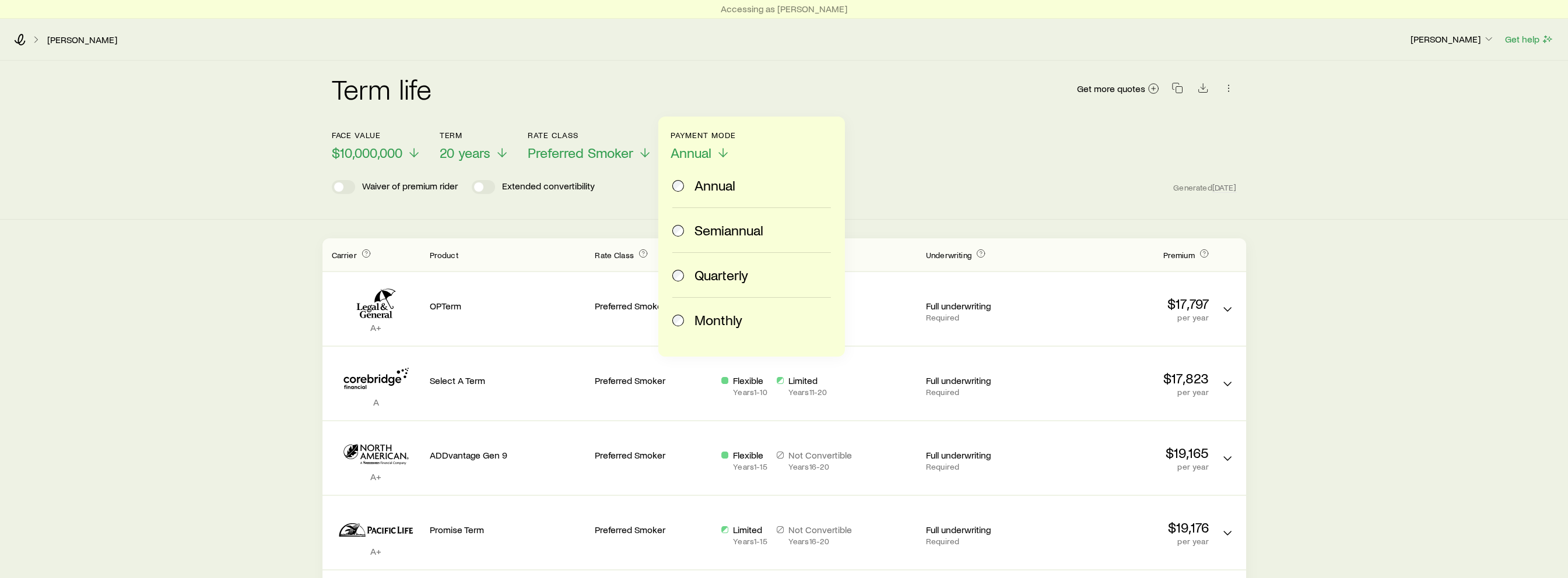
click at [709, 320] on span "Monthly" at bounding box center [718, 320] width 48 height 16
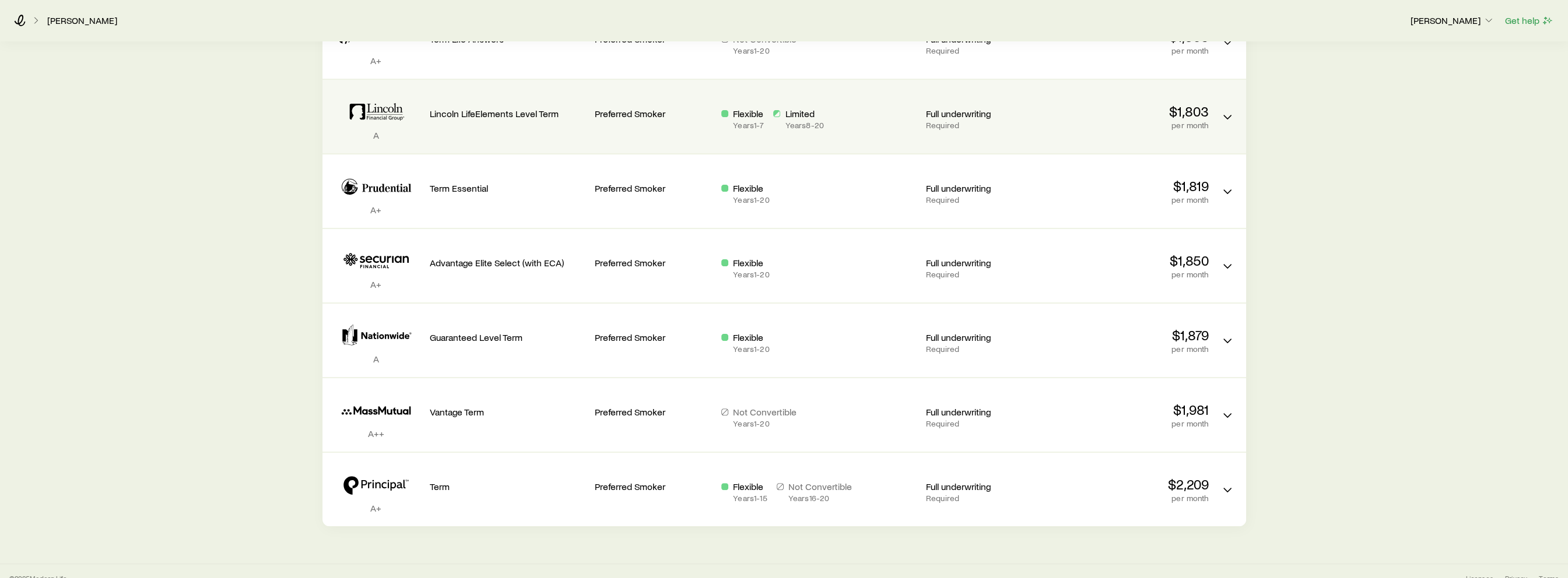
scroll to position [641, 0]
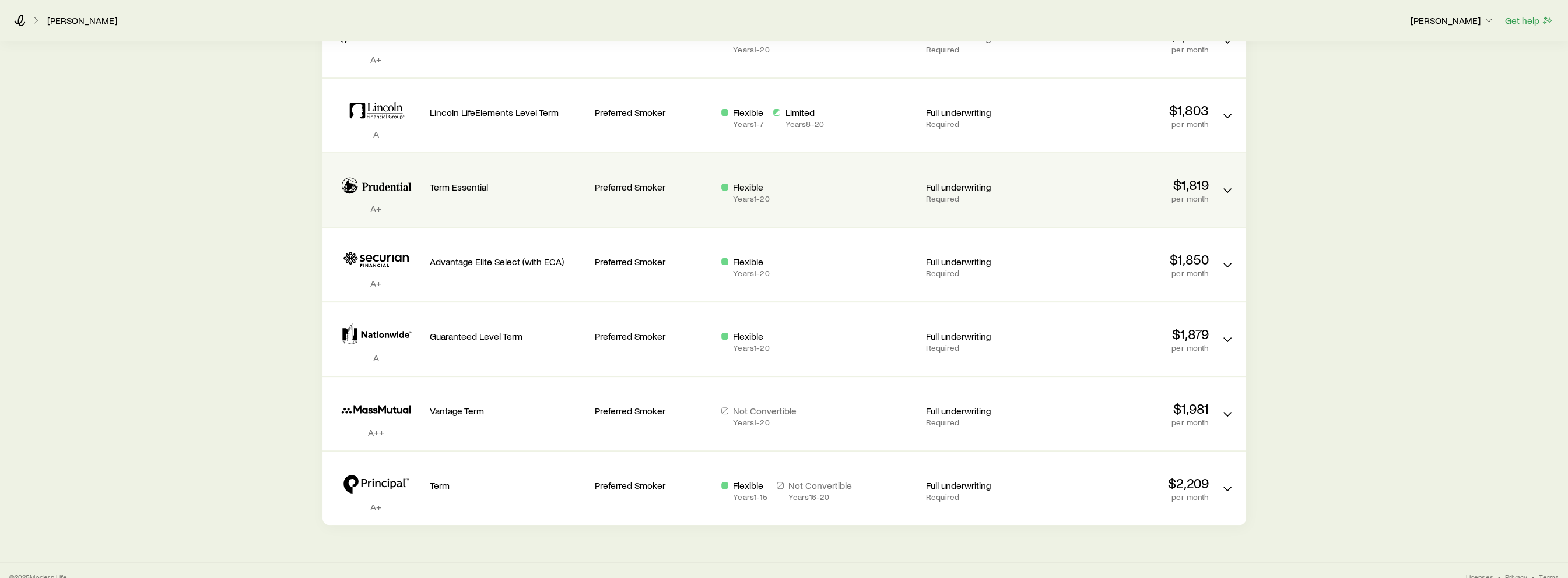
click at [677, 191] on p "Preferred Smoker" at bounding box center [653, 187] width 117 height 12
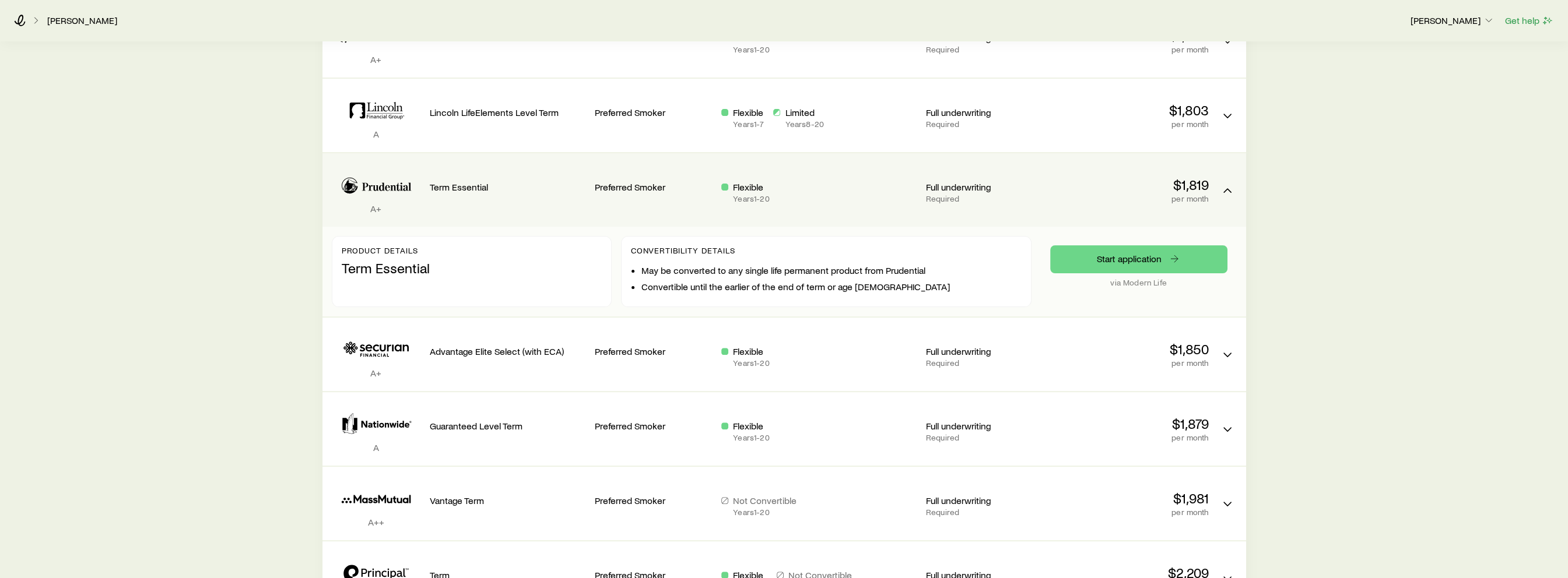
click at [677, 191] on p "Preferred Smoker" at bounding box center [653, 187] width 117 height 12
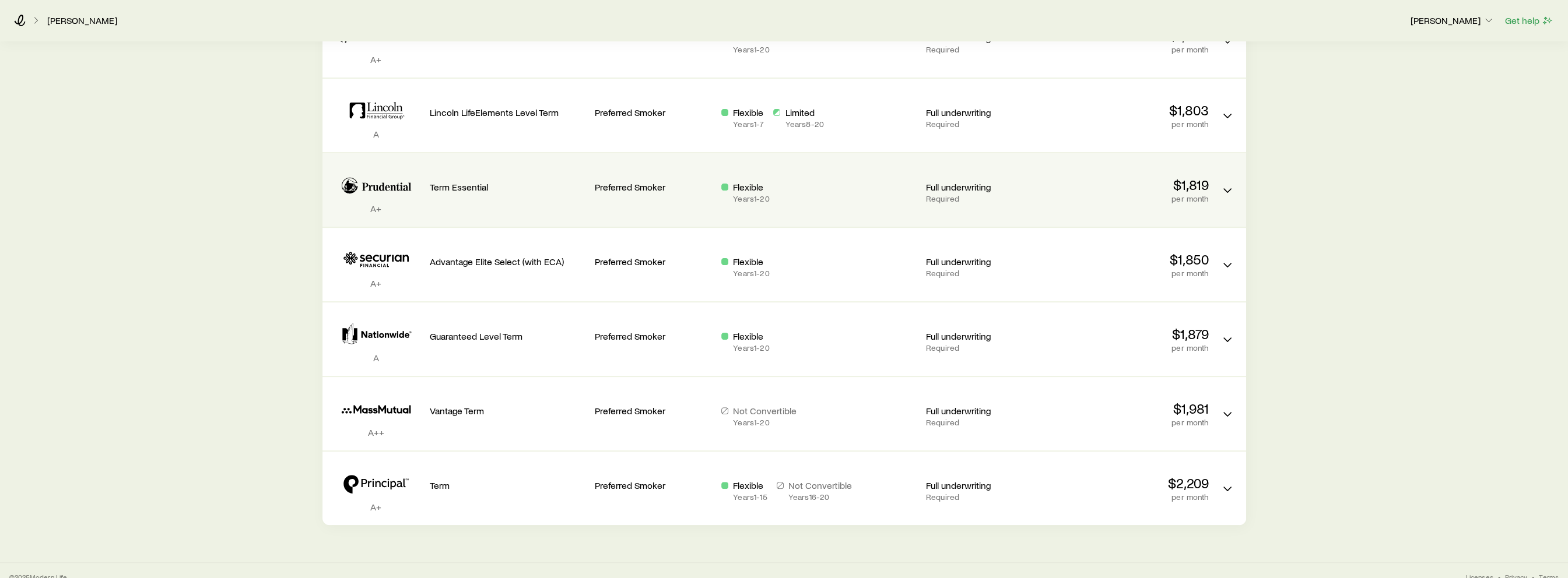
click at [838, 189] on div "Flexible Years 1 - 20" at bounding box center [819, 192] width 195 height 22
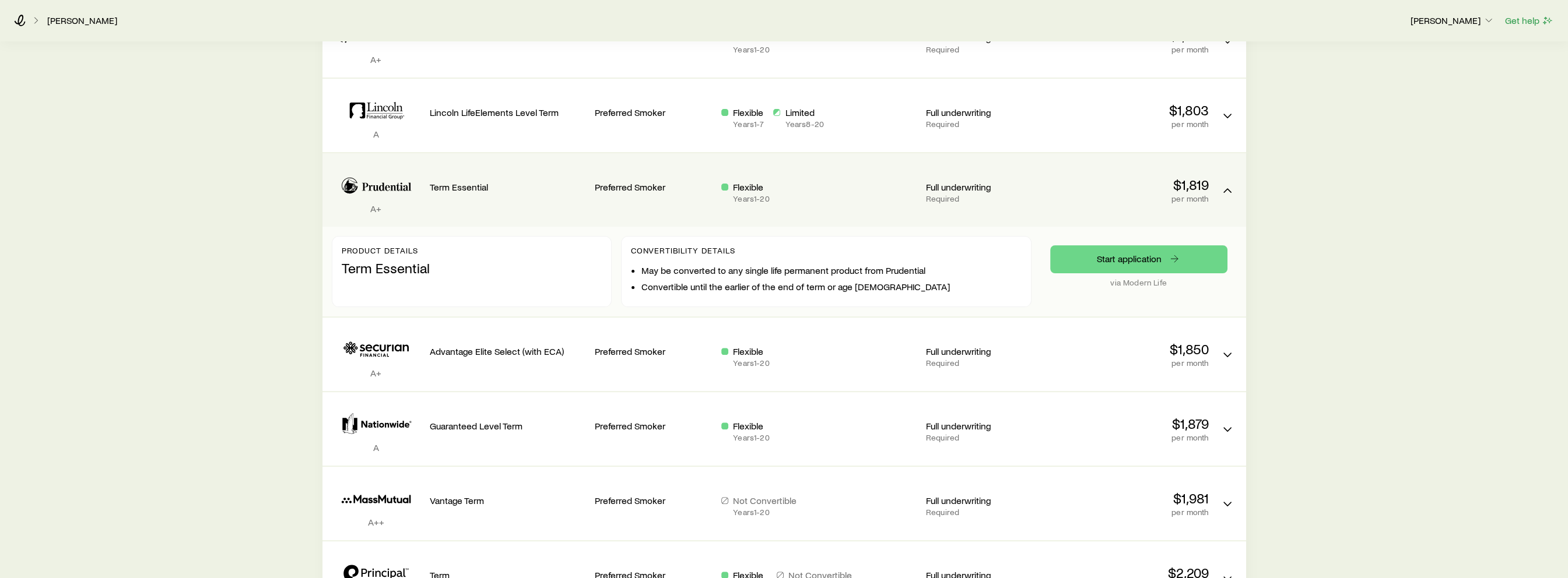
click at [838, 189] on div "Flexible Years 1 - 20" at bounding box center [819, 192] width 195 height 22
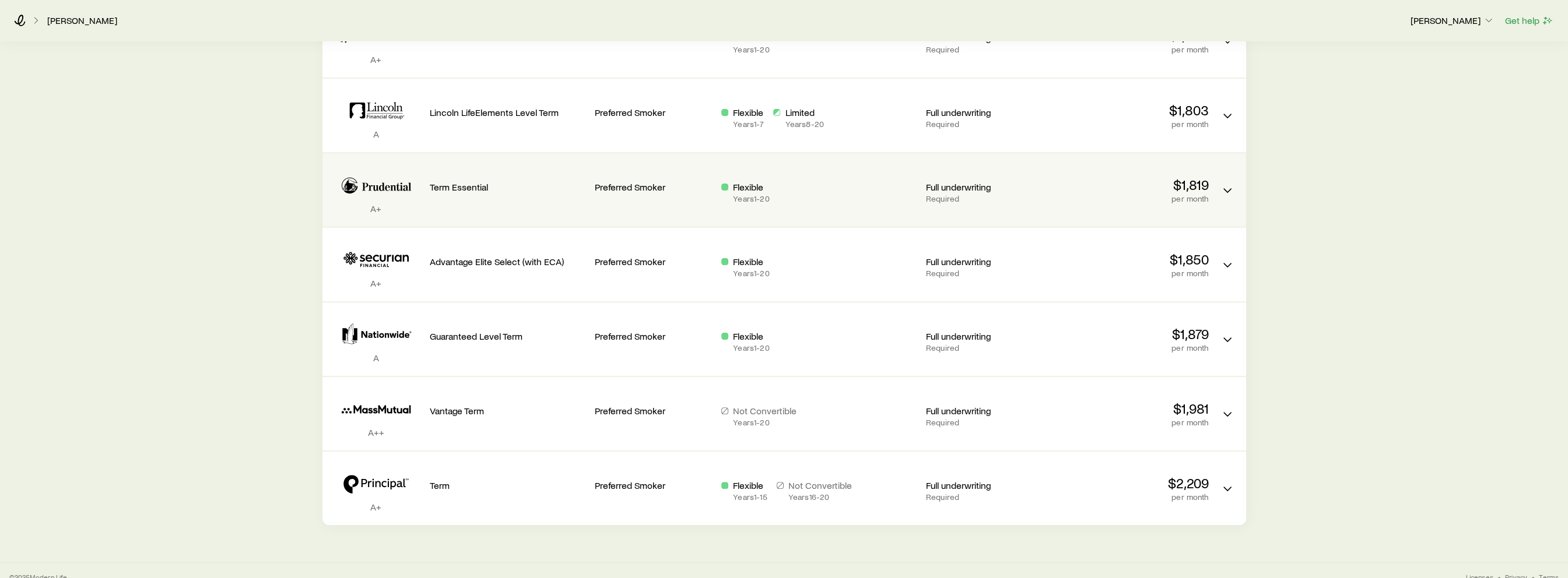
click at [838, 191] on div "Flexible Years 1 - 20" at bounding box center [819, 192] width 195 height 22
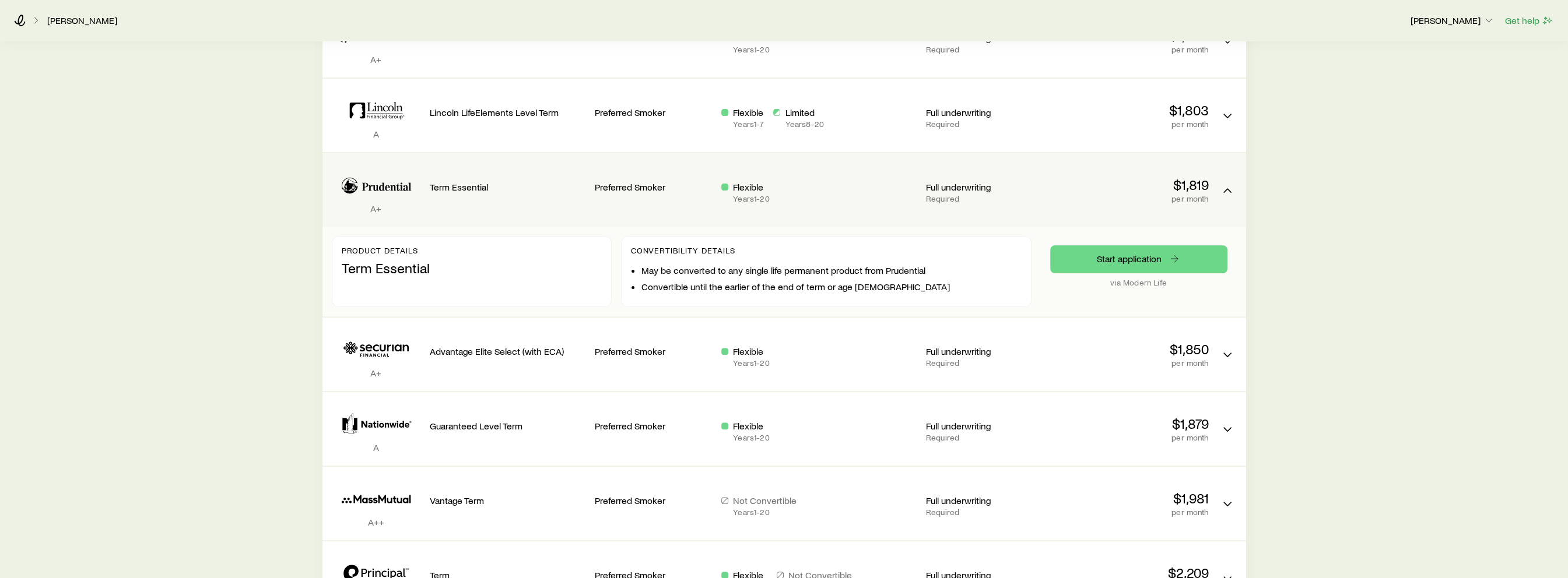
click at [838, 191] on div "Flexible Years 1 - 20" at bounding box center [819, 192] width 195 height 22
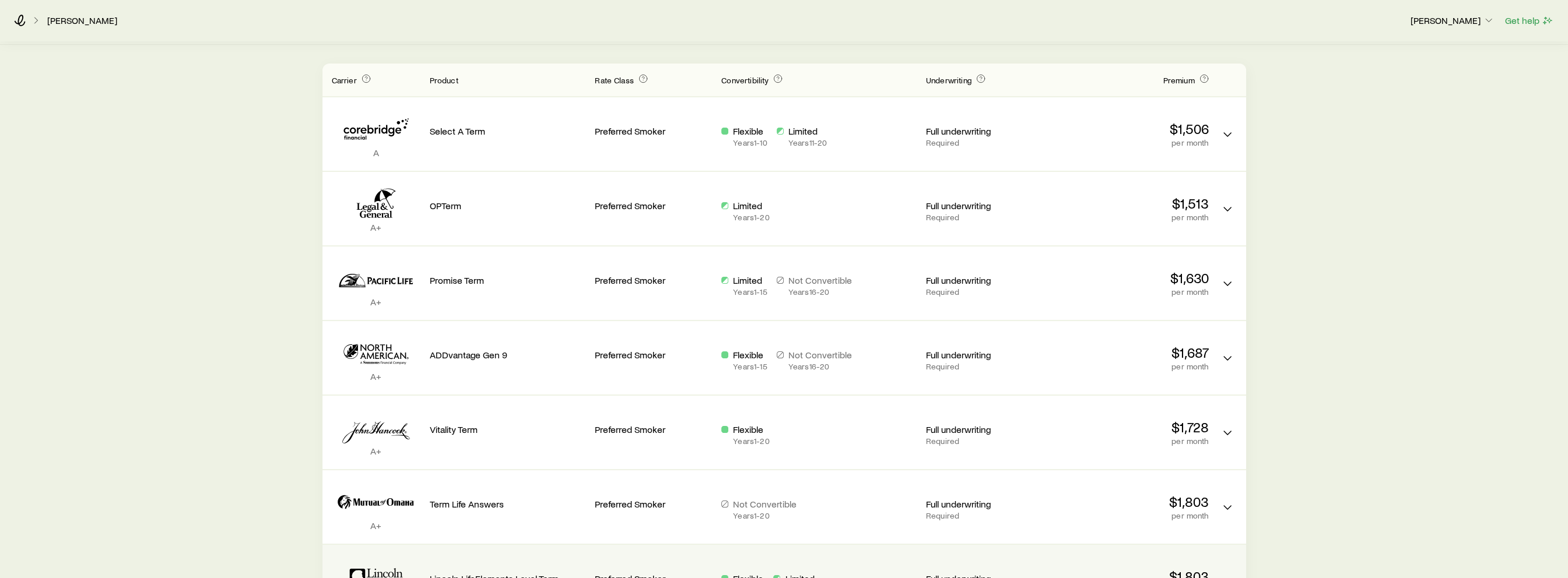
scroll to position [0, 0]
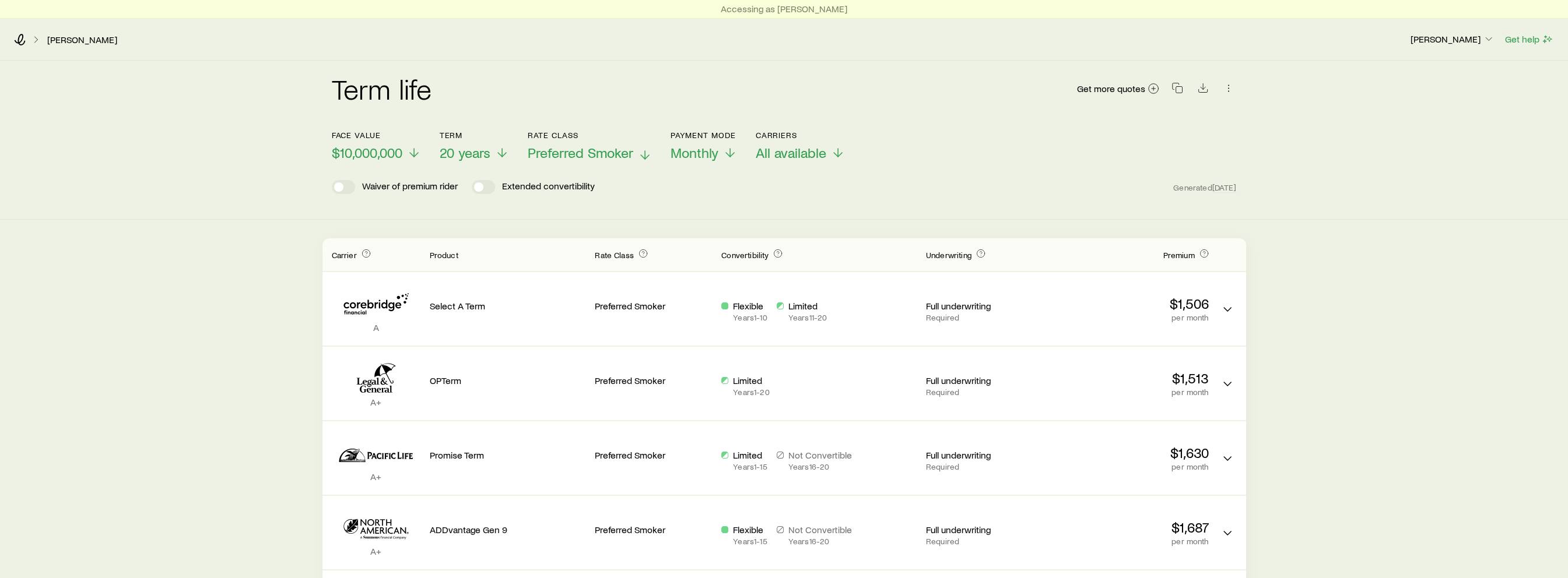
click at [574, 151] on span "Preferred Smoker" at bounding box center [580, 153] width 105 height 16
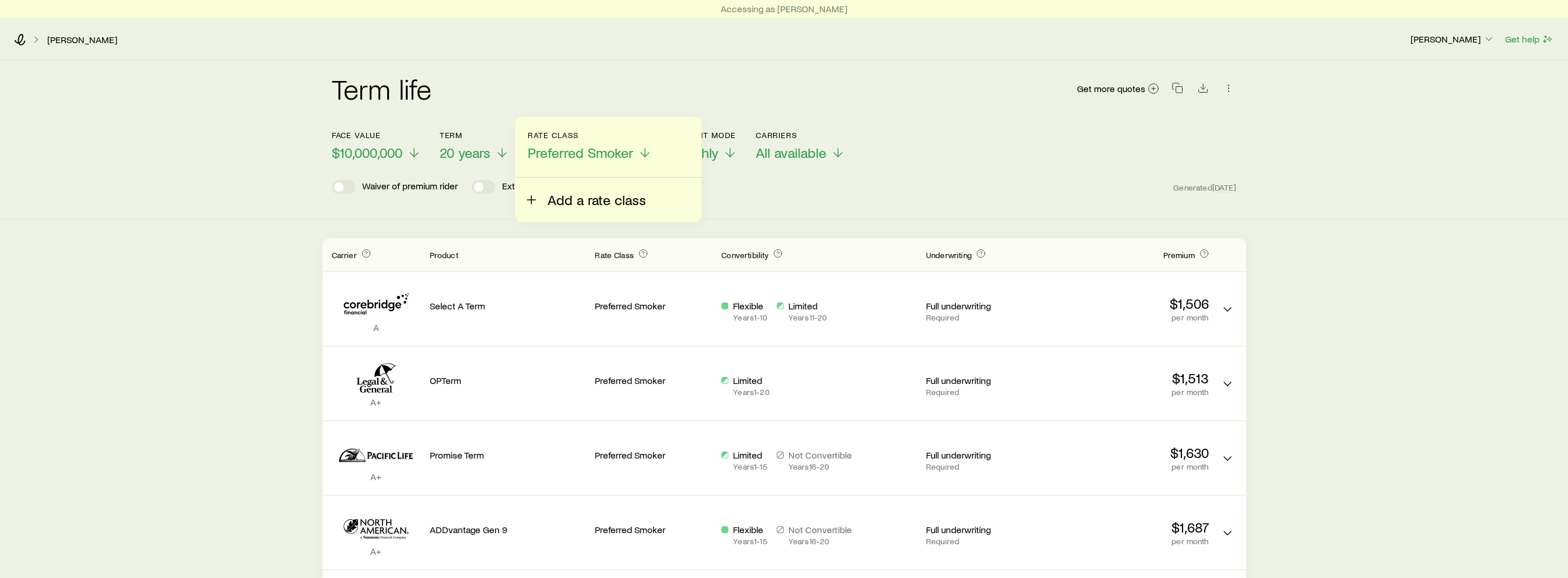
click at [568, 188] on button "Add a rate class" at bounding box center [585, 193] width 122 height 31
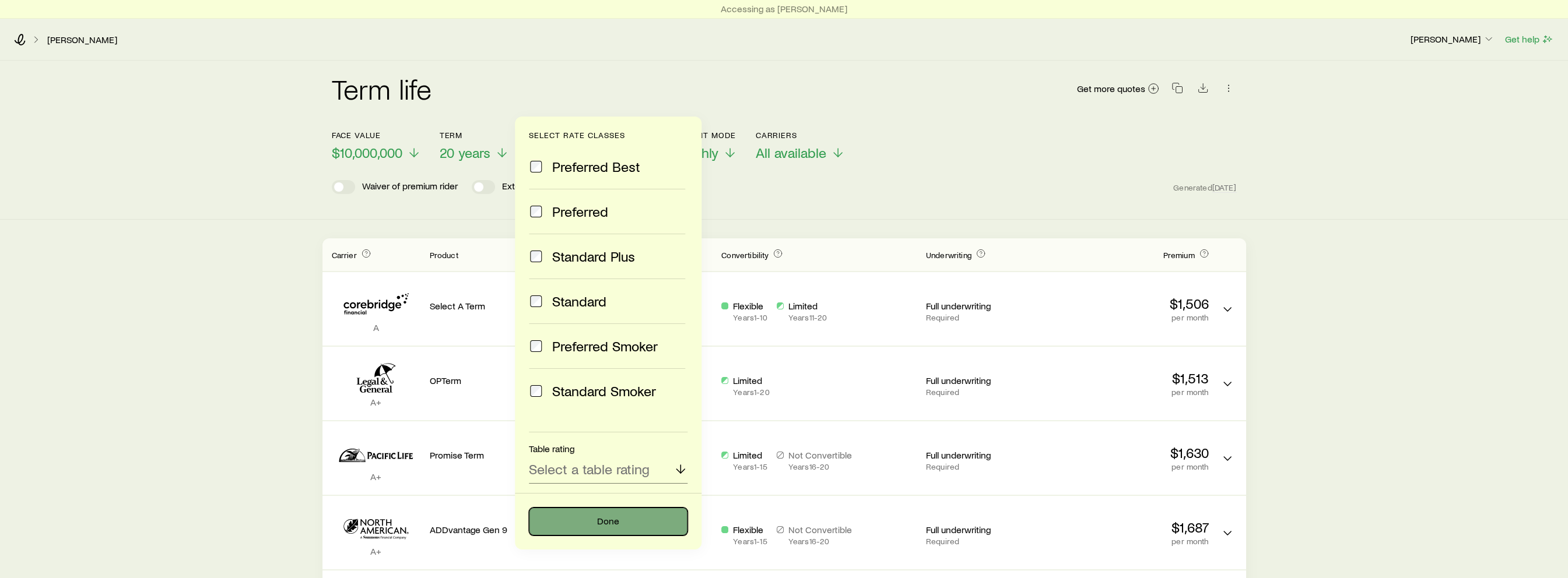
click at [577, 513] on button "Done" at bounding box center [608, 521] width 159 height 28
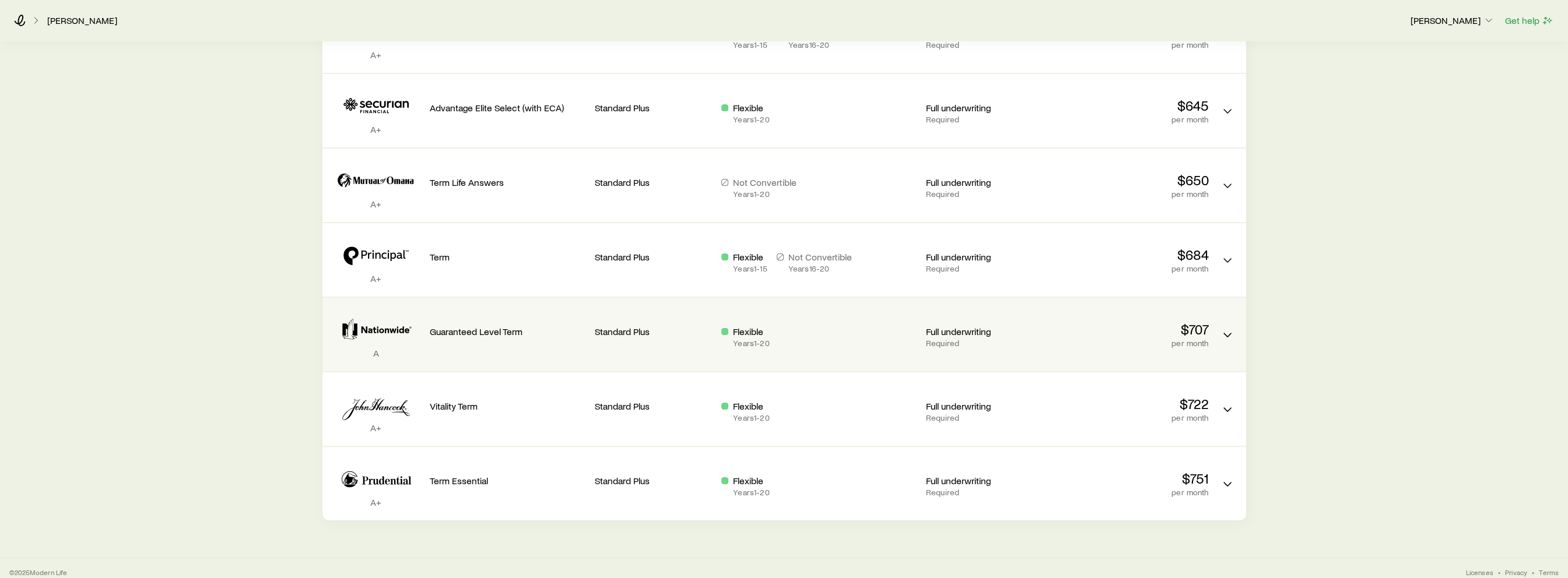
scroll to position [429, 0]
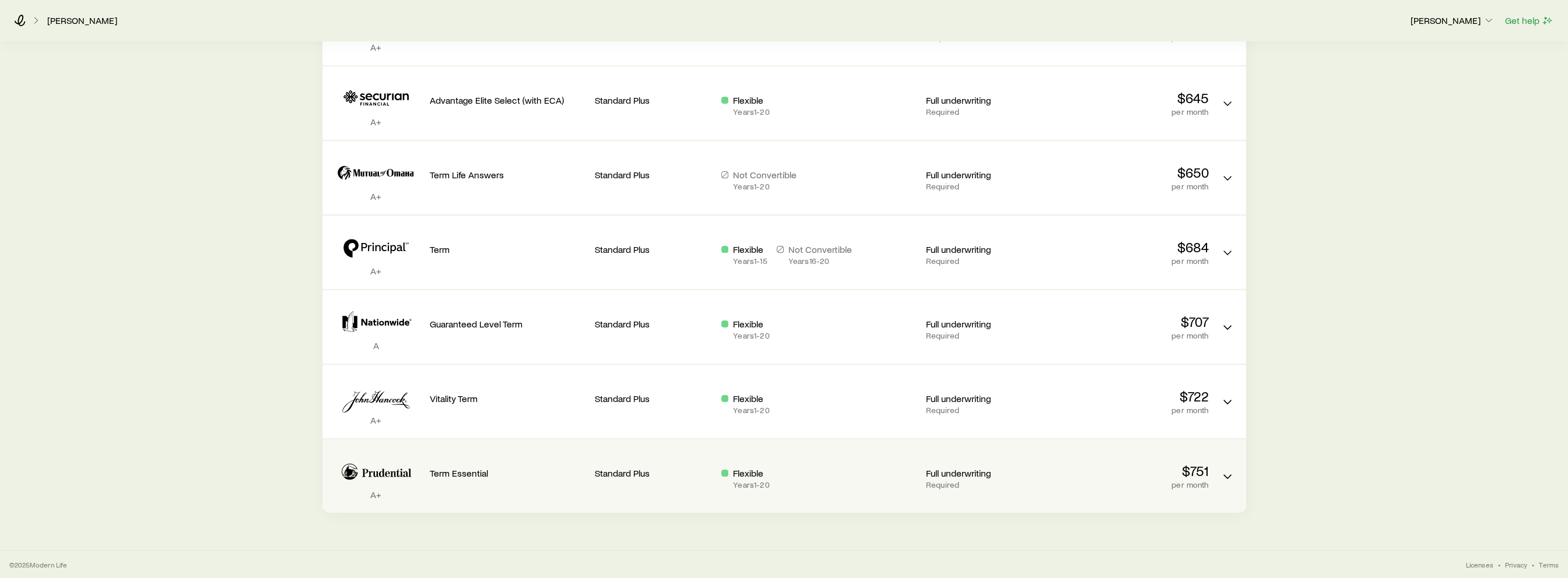
click at [1148, 468] on p "$751" at bounding box center [1131, 471] width 156 height 16
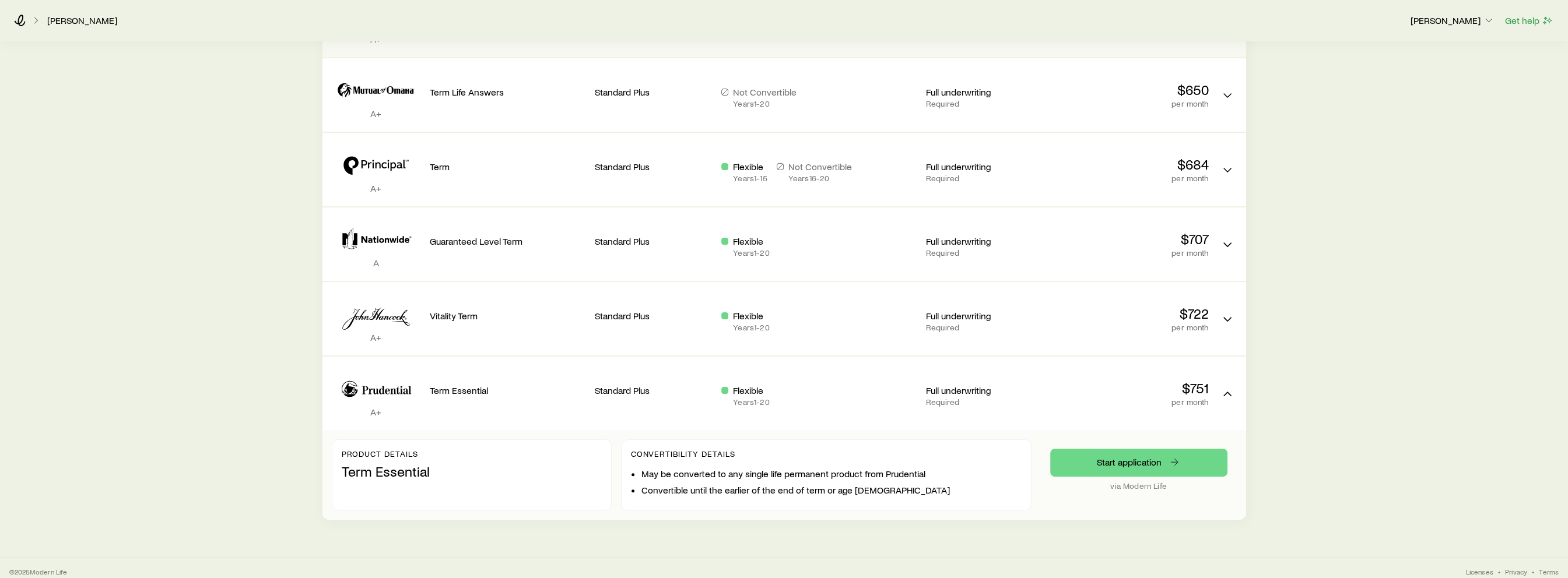
scroll to position [519, 0]
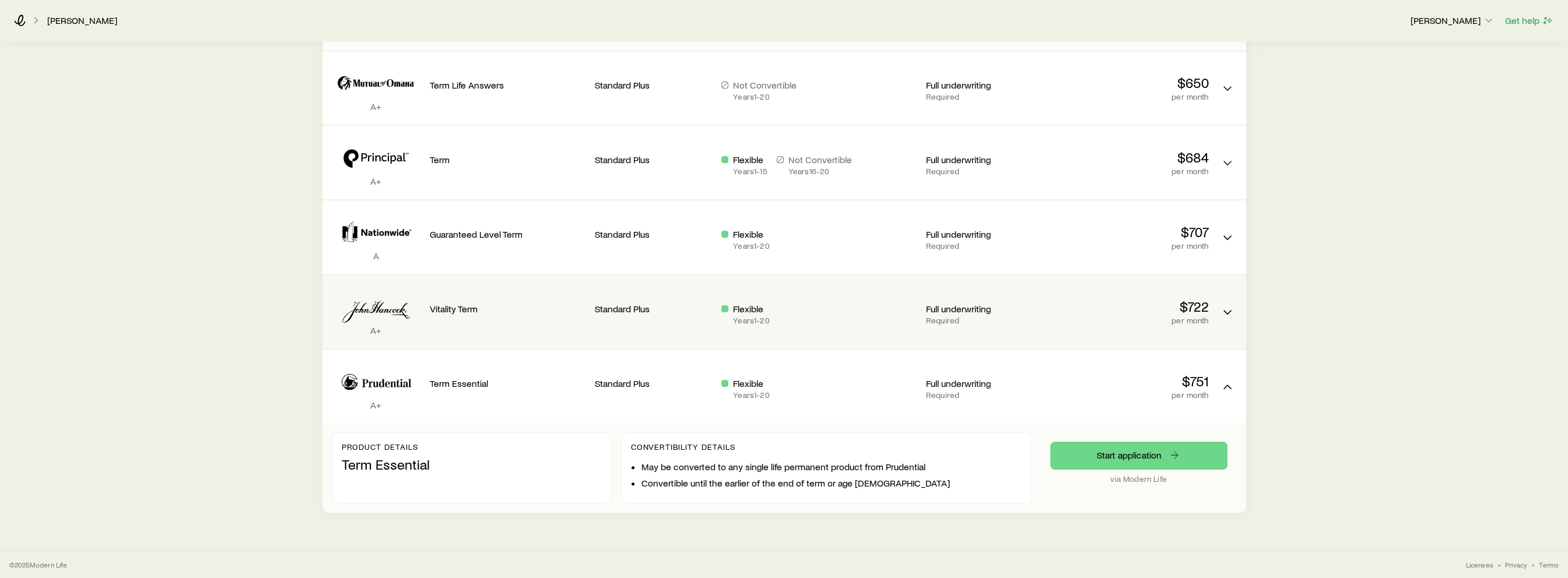
click at [1031, 316] on p "Required" at bounding box center [984, 321] width 117 height 9
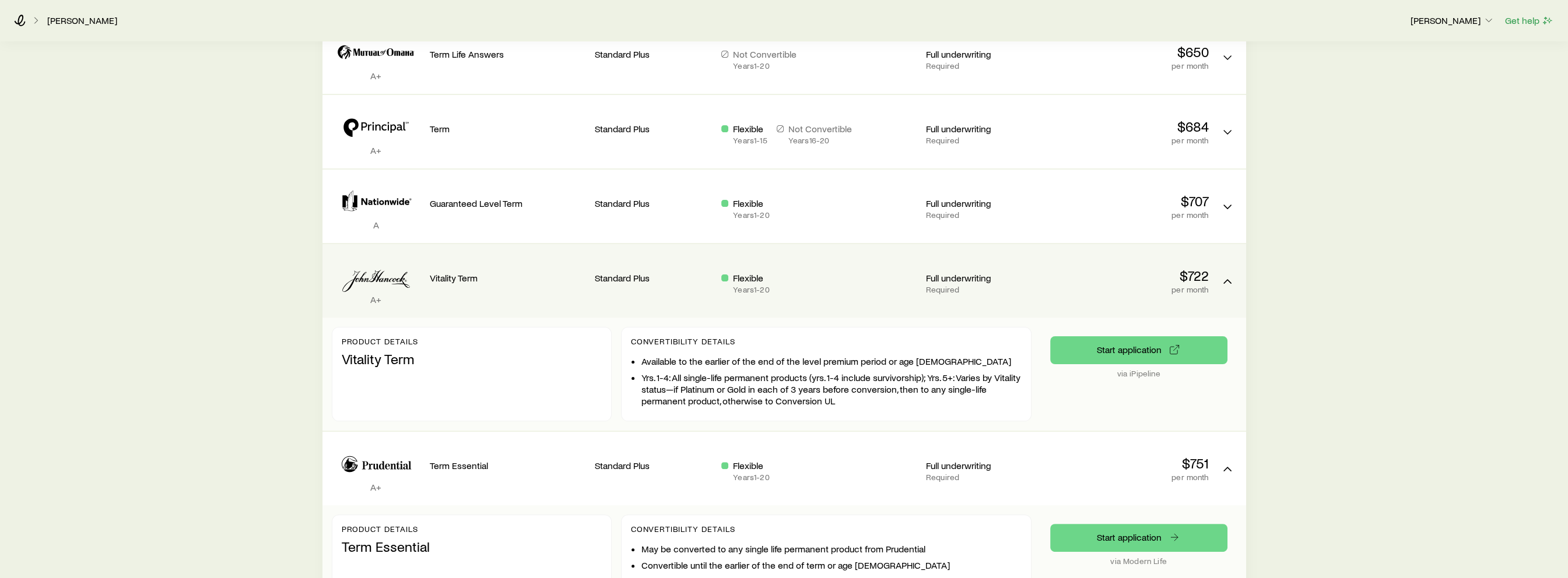
scroll to position [577, 0]
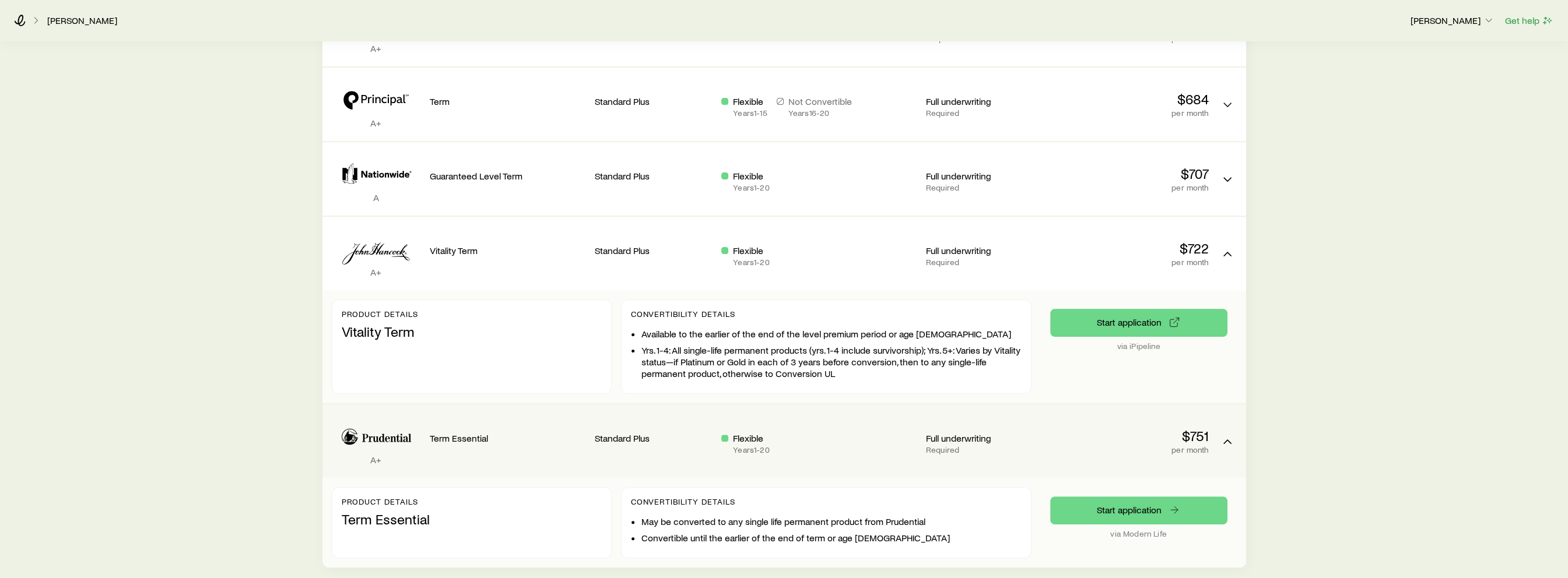
click at [836, 439] on div "Flexible Years 1 - 20" at bounding box center [819, 443] width 195 height 22
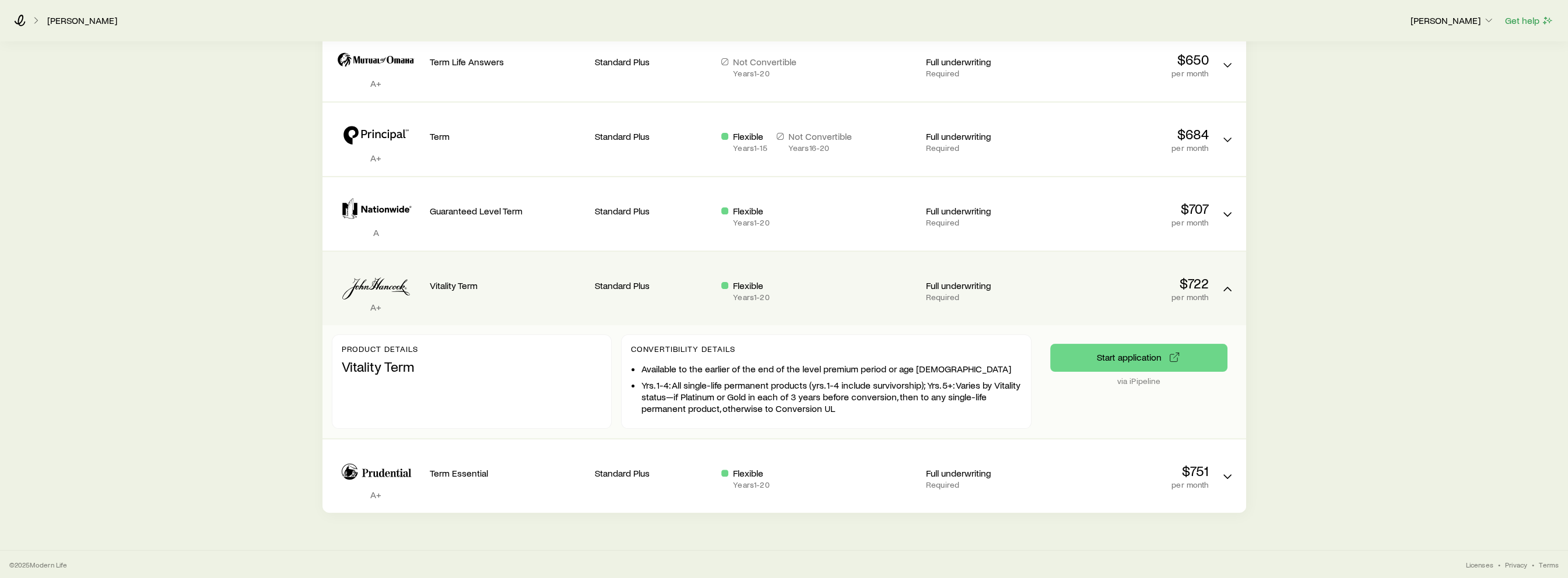
click at [838, 304] on div "Flexible Years 1 - 20" at bounding box center [819, 288] width 195 height 55
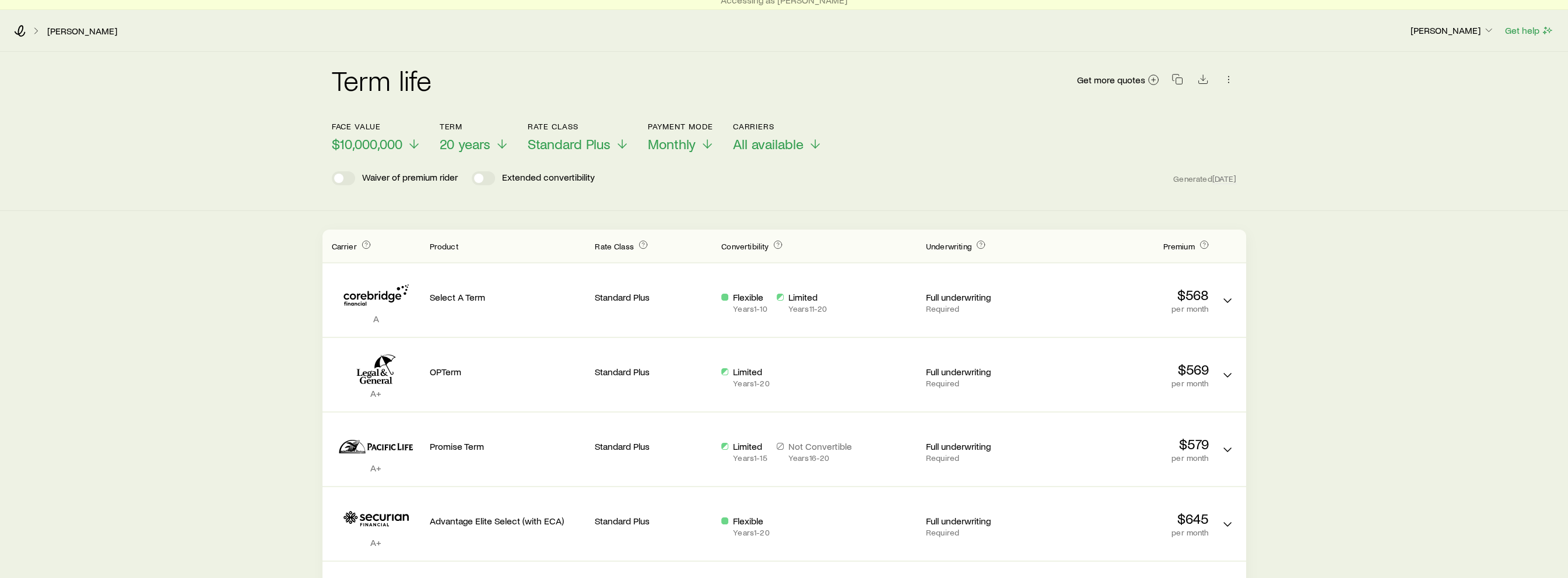
scroll to position [0, 0]
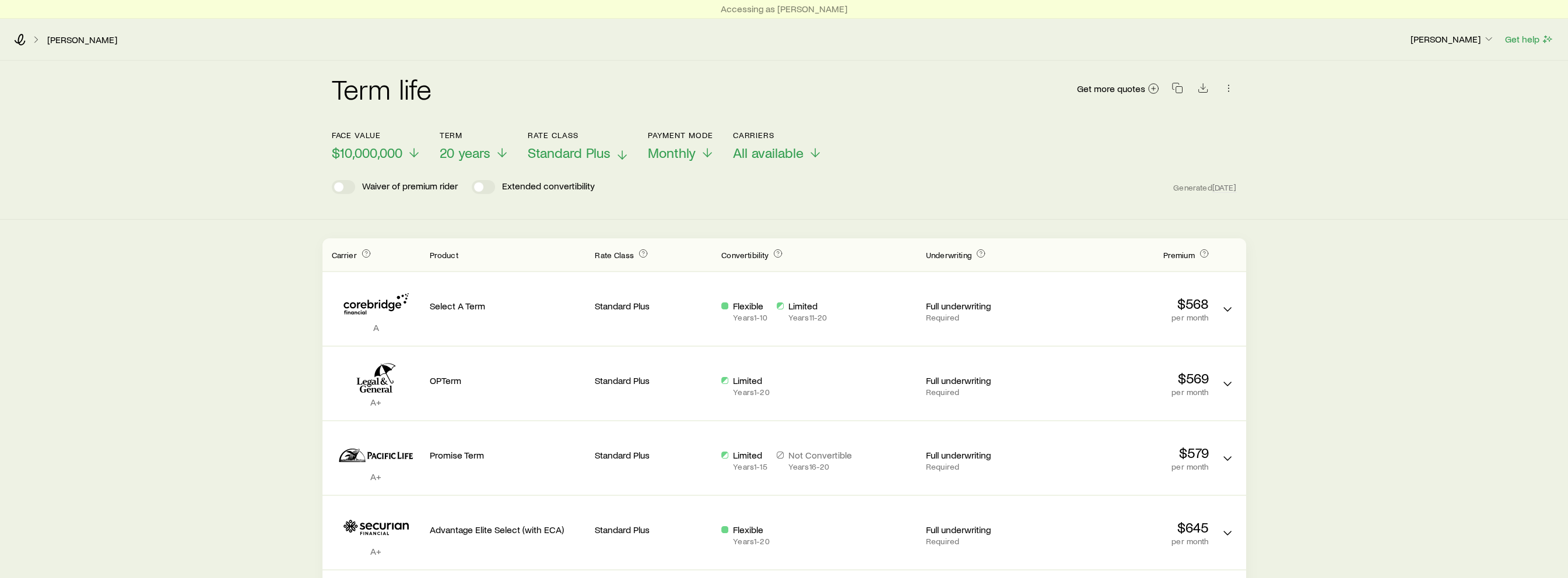
click at [607, 156] on span "Standard Plus" at bounding box center [569, 153] width 83 height 16
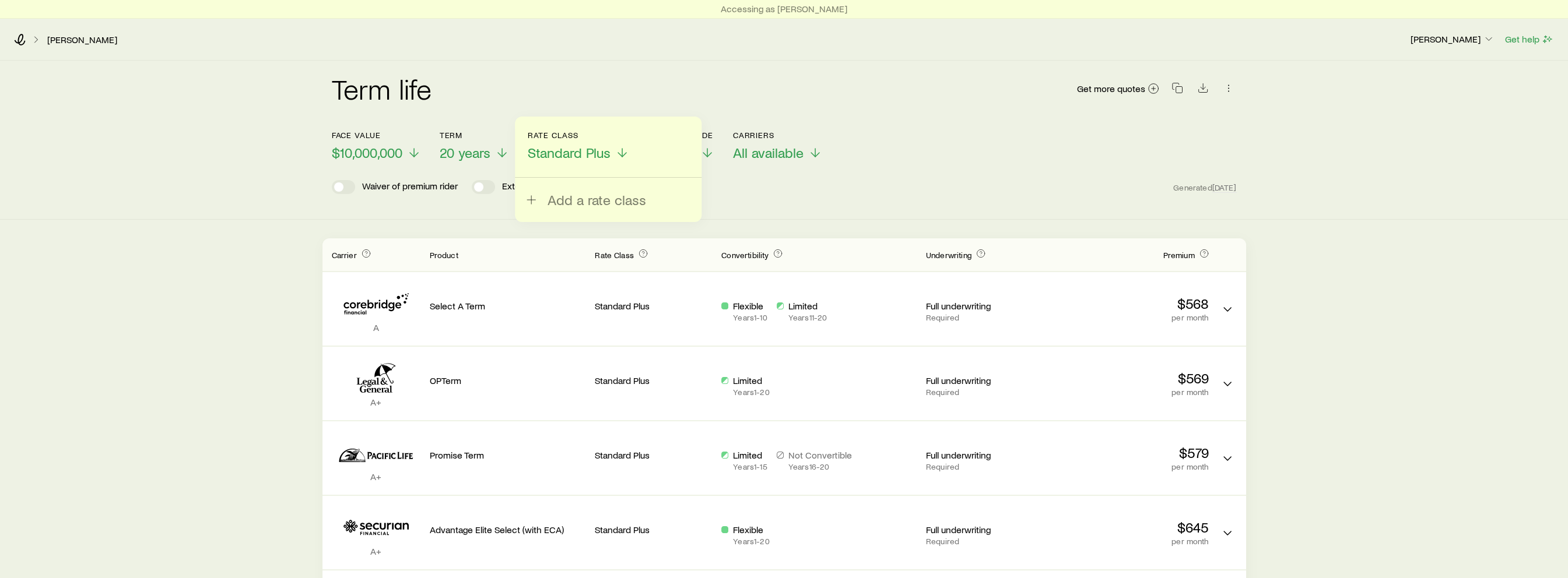
click at [627, 94] on div "Term life Get more quotes" at bounding box center [784, 96] width 905 height 42
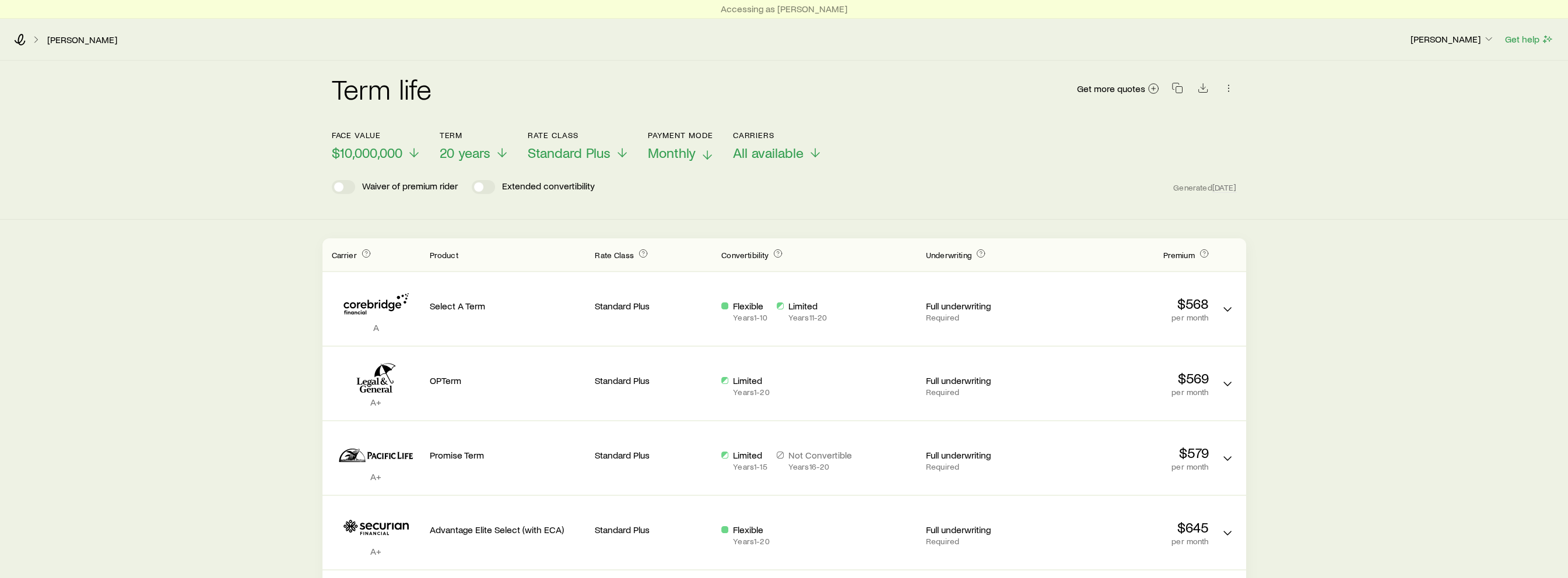
click at [662, 155] on span "Monthly" at bounding box center [671, 153] width 48 height 16
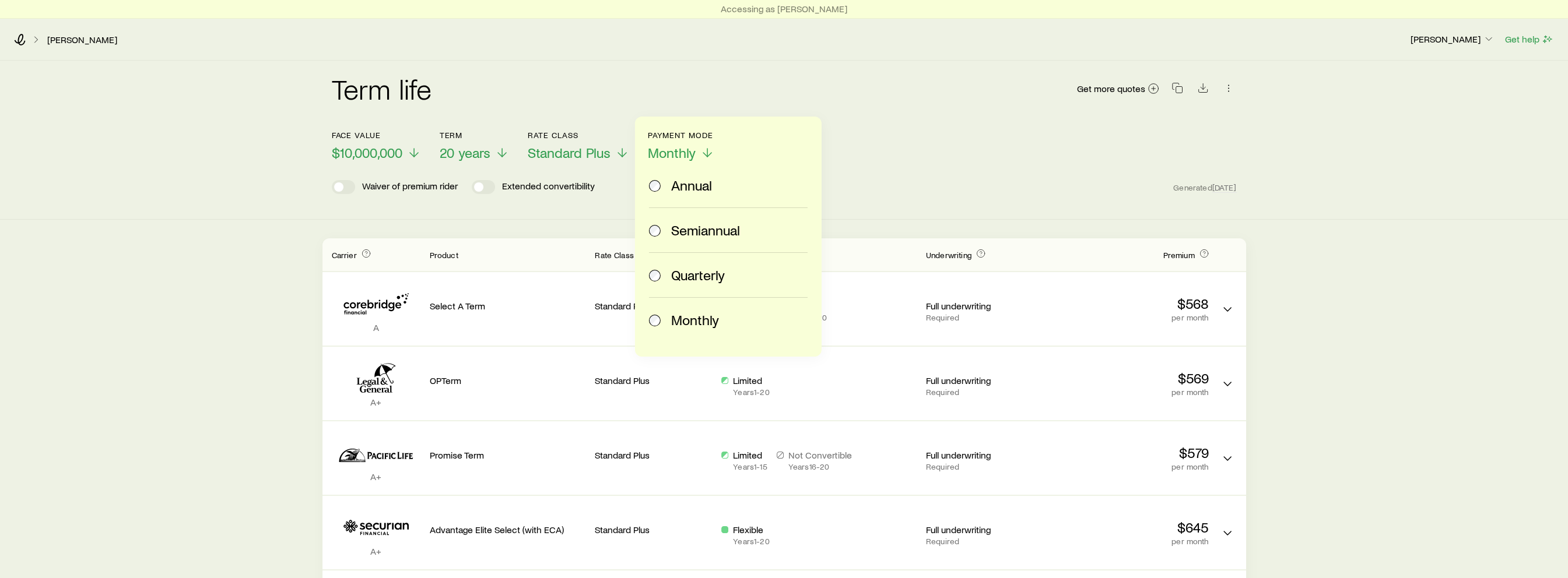
click at [689, 189] on span "Annual" at bounding box center [692, 185] width 41 height 16
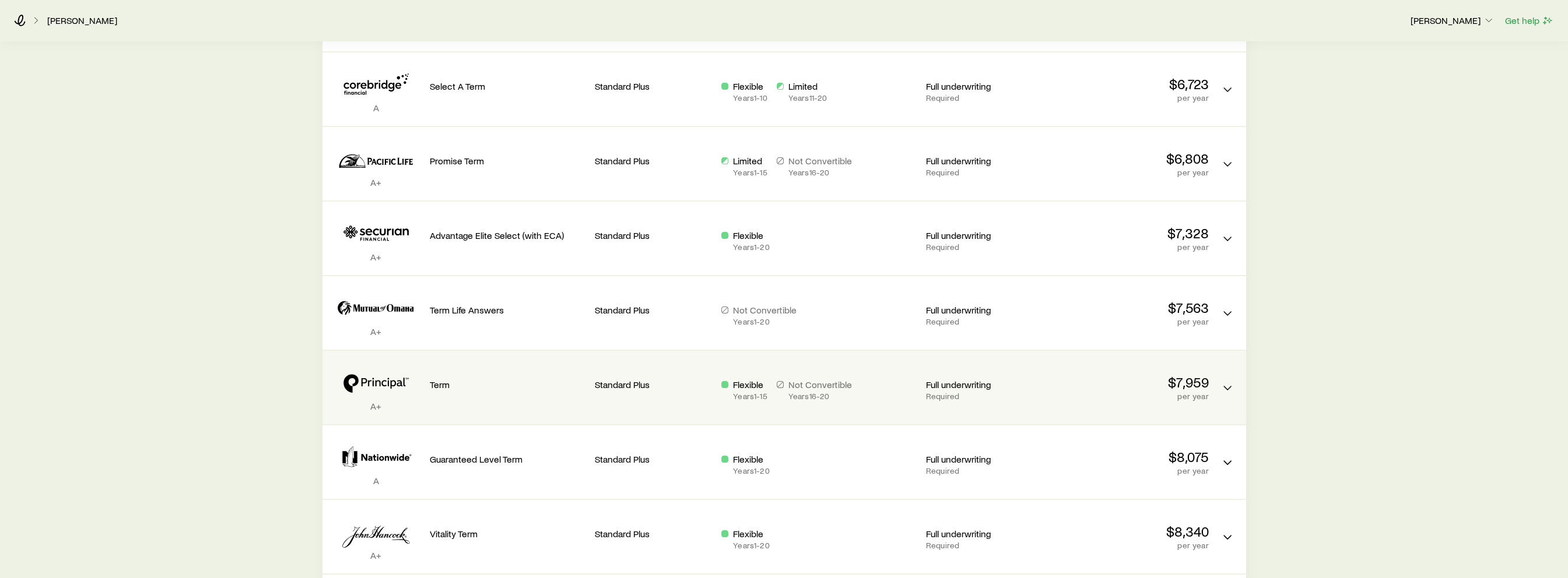
scroll to position [429, 0]
